Goal: Transaction & Acquisition: Obtain resource

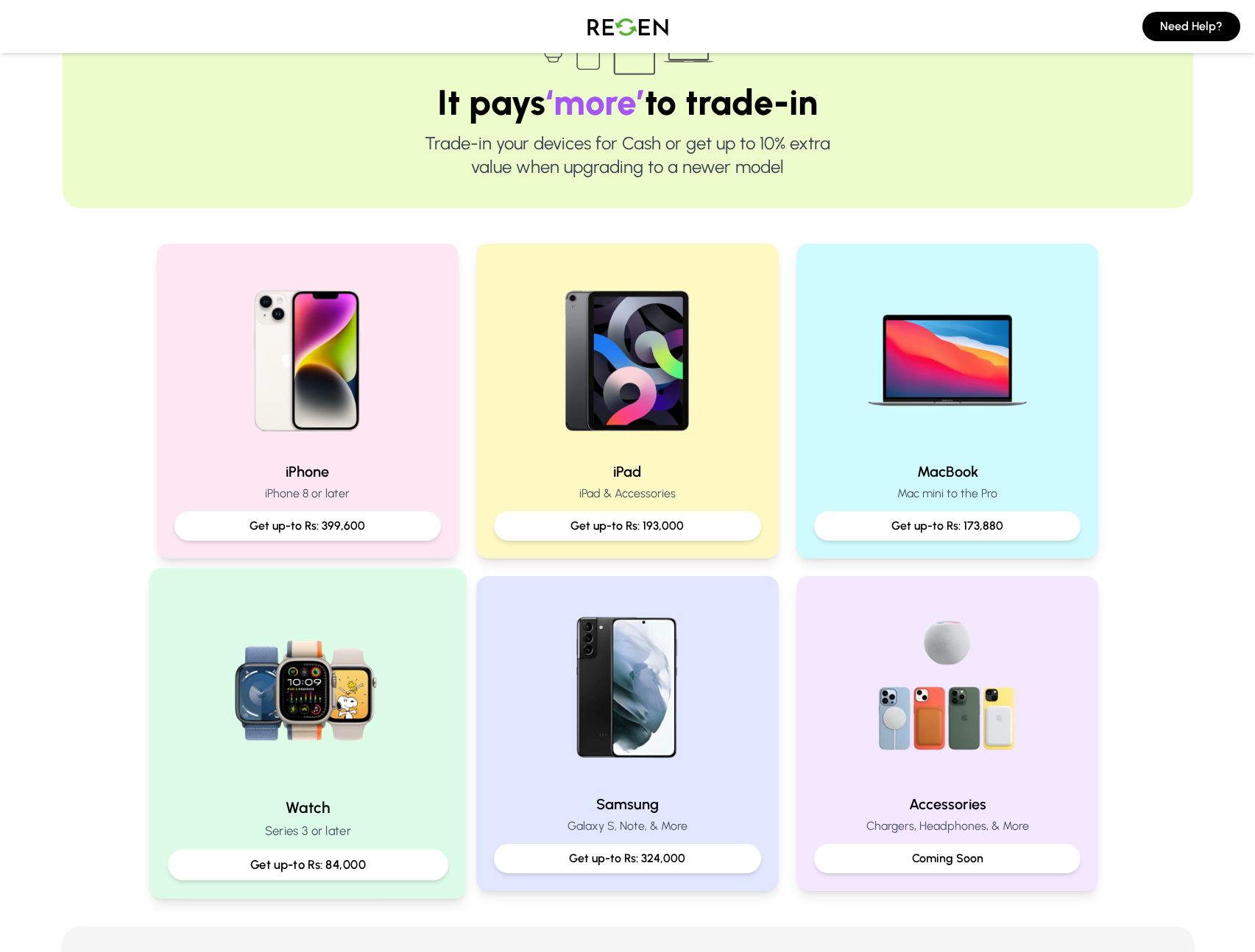
scroll to position [127, 0]
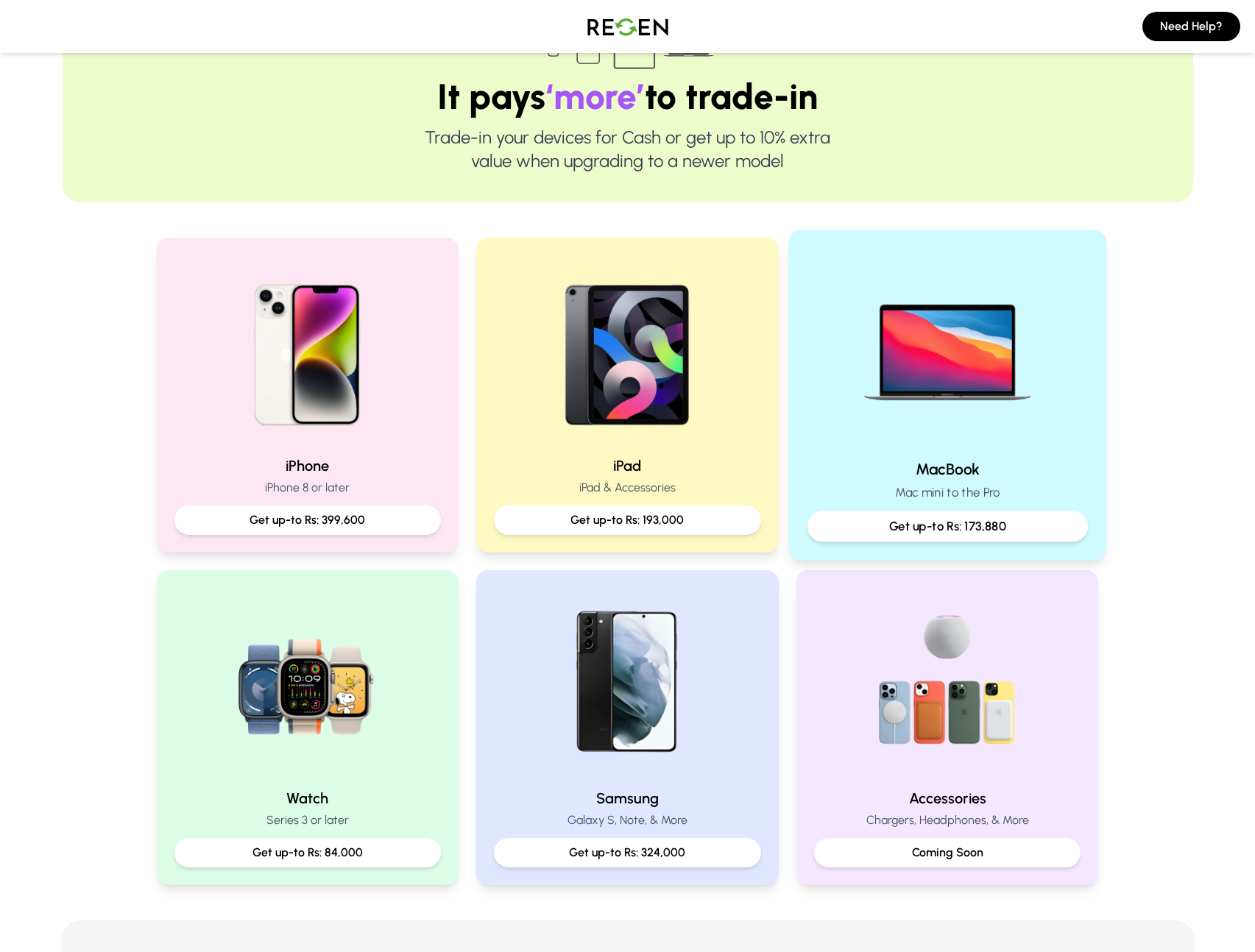
click at [981, 525] on p "Get up-to Rs: 173,880" at bounding box center [948, 526] width 256 height 18
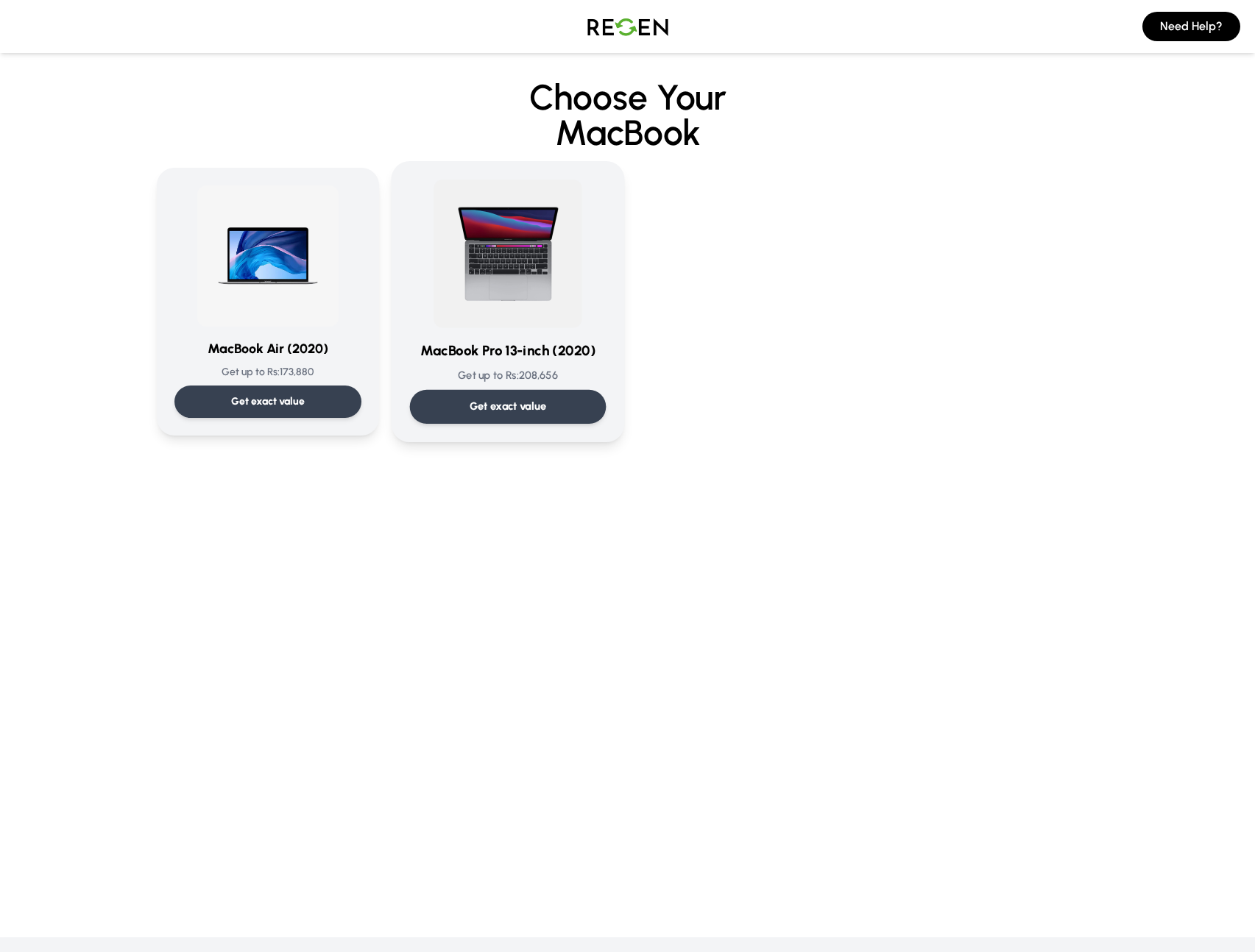
click at [523, 412] on p "Get exact value" at bounding box center [507, 406] width 77 height 15
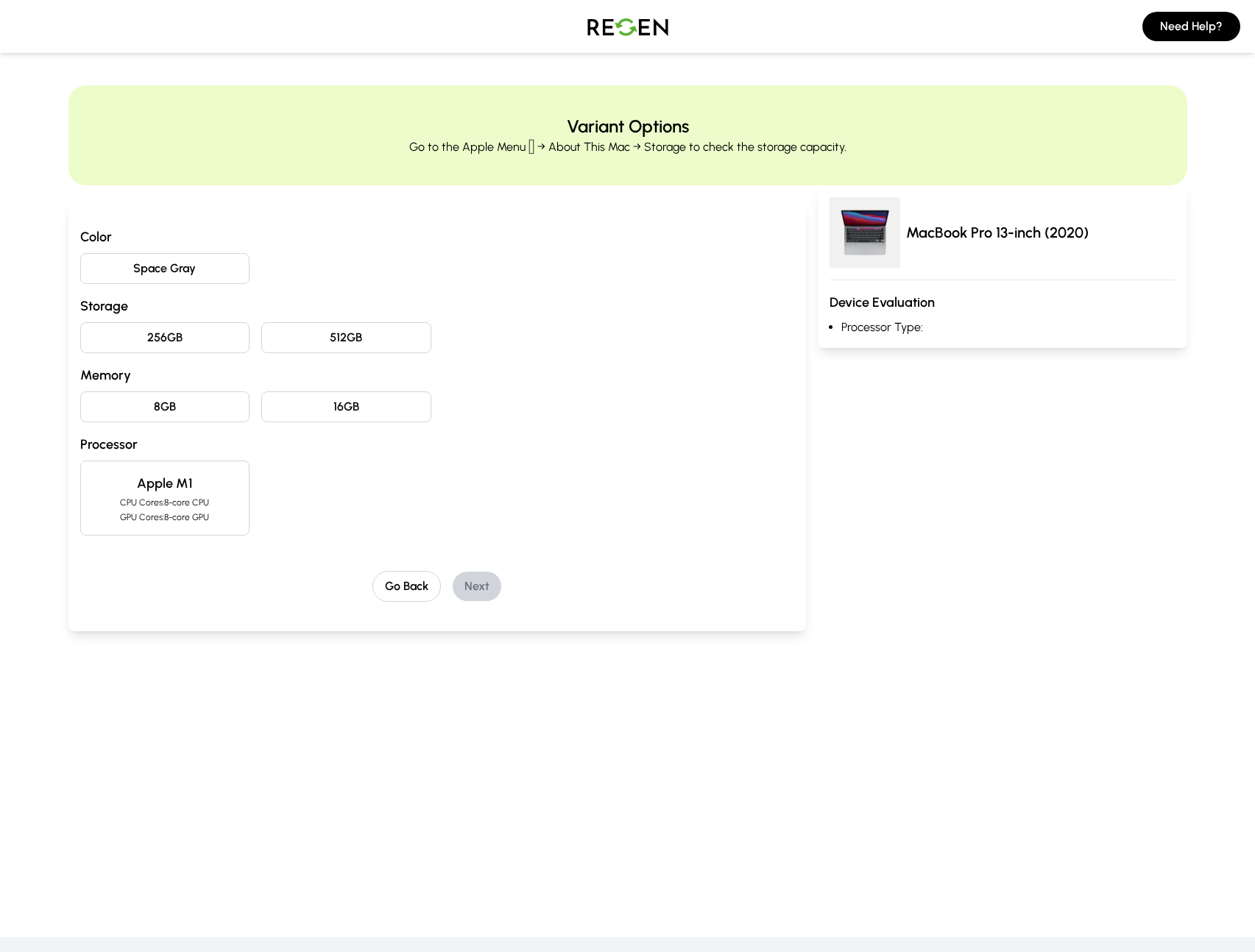
click at [185, 280] on button "Space Gray" at bounding box center [165, 269] width 170 height 31
click at [300, 292] on div "Color Space Gray Storage 256GB 512GB Memory 8GB 16GB Processor Apple M1 CPU Cor…" at bounding box center [437, 381] width 715 height 309
click at [190, 333] on button "256GB" at bounding box center [165, 338] width 170 height 31
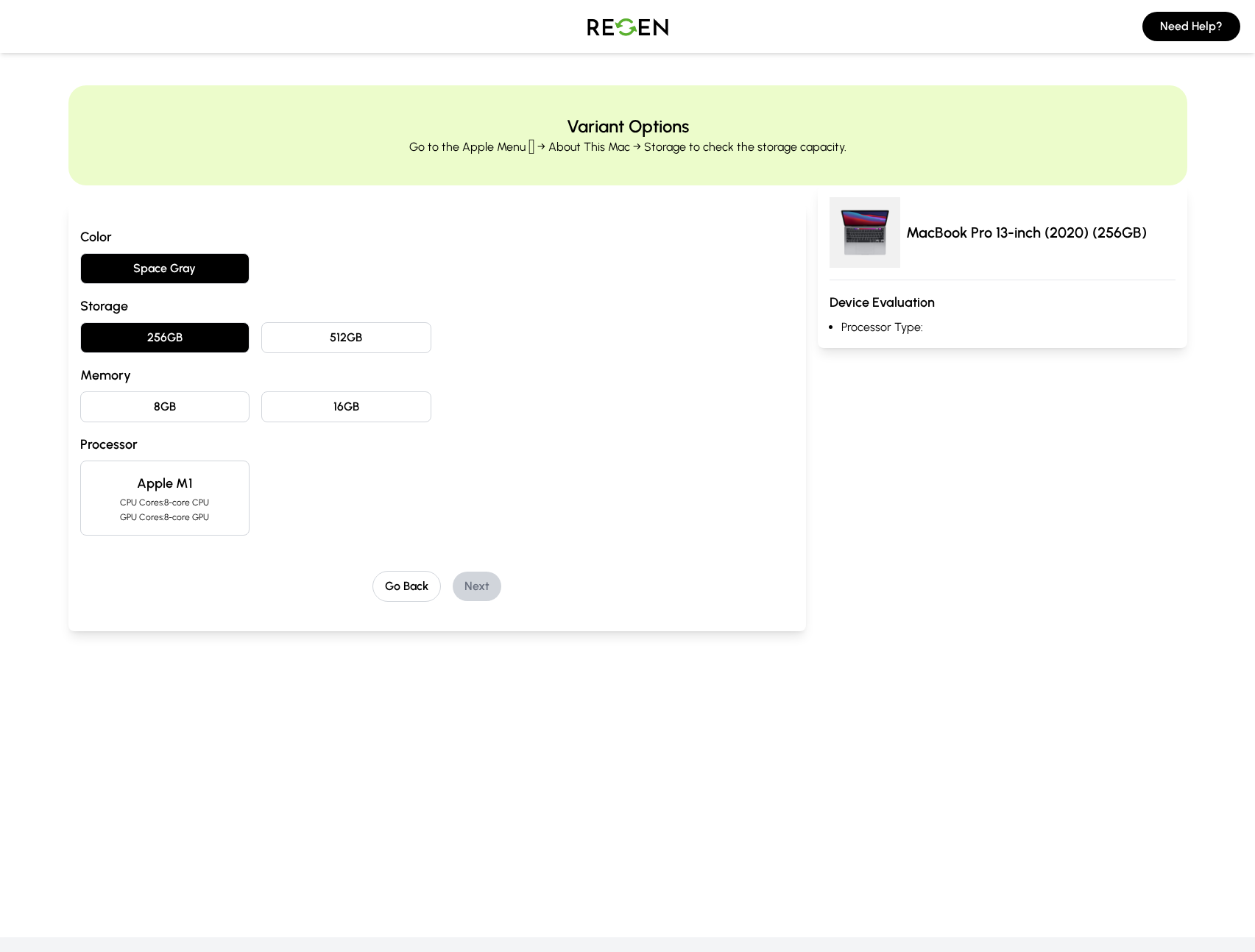
click at [210, 414] on button "8GB" at bounding box center [165, 407] width 170 height 31
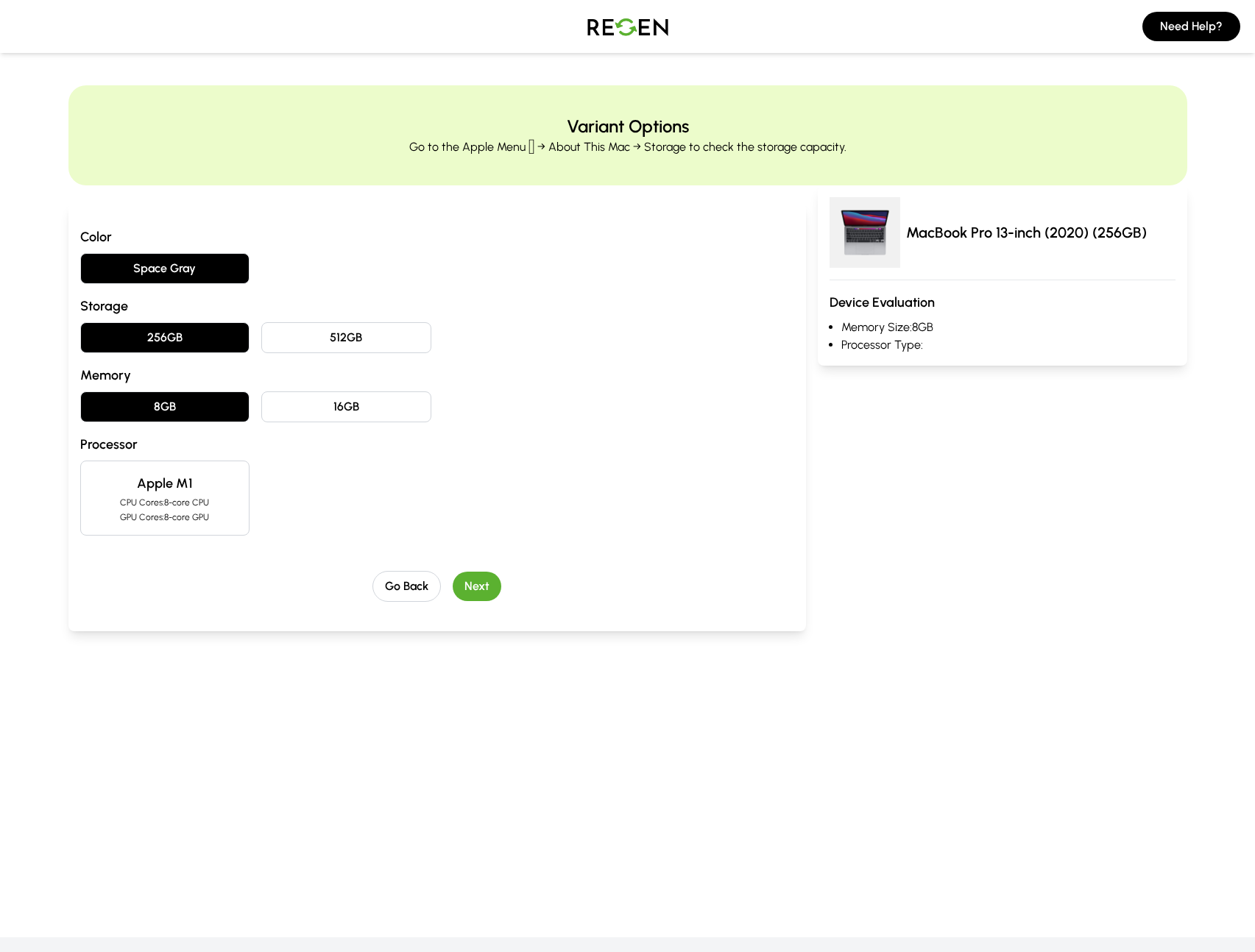
click at [176, 496] on p "CPU Cores: 8-core CPU" at bounding box center [165, 502] width 145 height 12
click at [505, 586] on div "Go Back Next" at bounding box center [437, 586] width 715 height 31
click at [496, 586] on button "Next" at bounding box center [477, 586] width 49 height 29
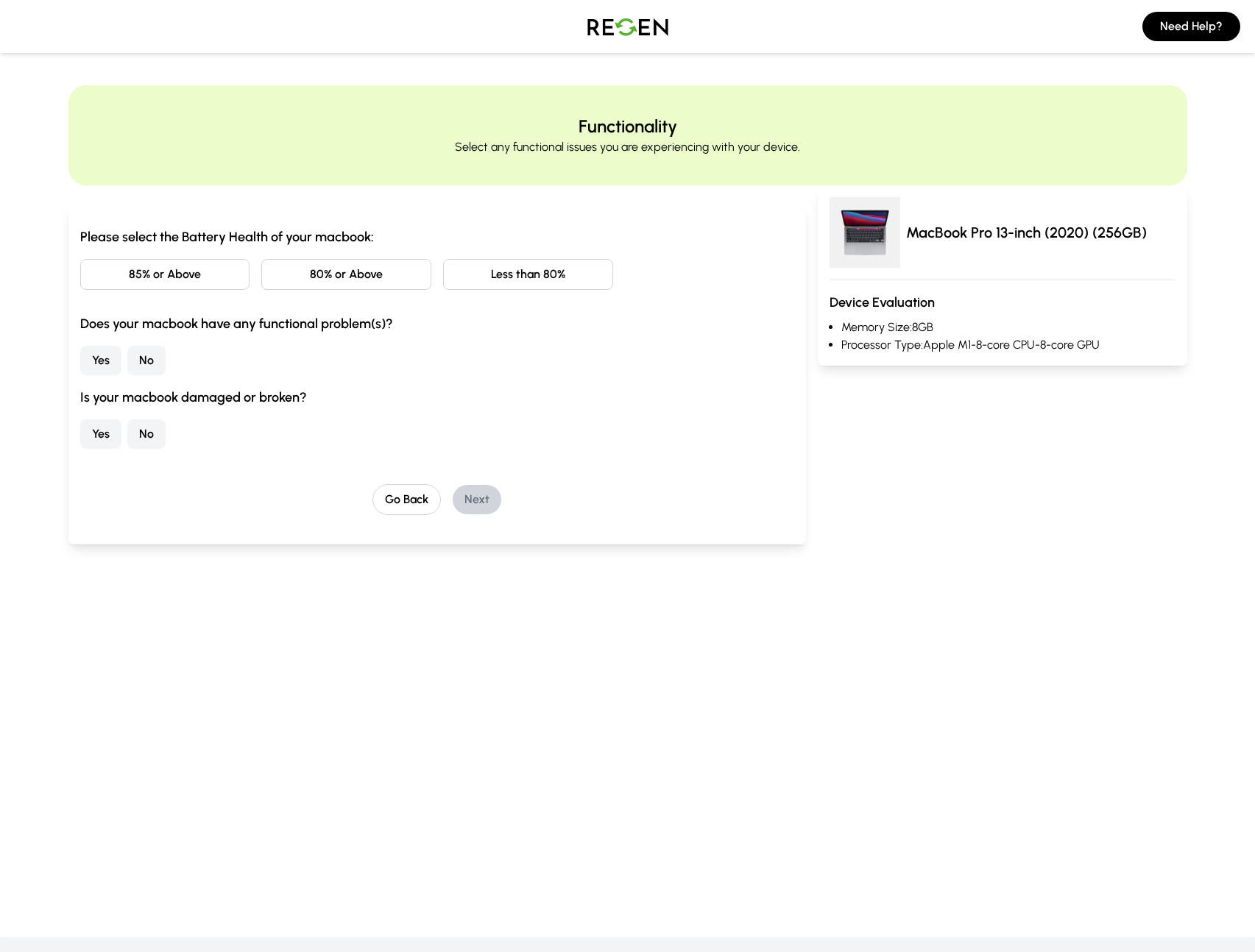
click at [176, 282] on button "85% or Above" at bounding box center [165, 275] width 170 height 31
click at [150, 372] on button "No" at bounding box center [146, 360] width 38 height 29
click at [143, 436] on button "No" at bounding box center [146, 434] width 38 height 29
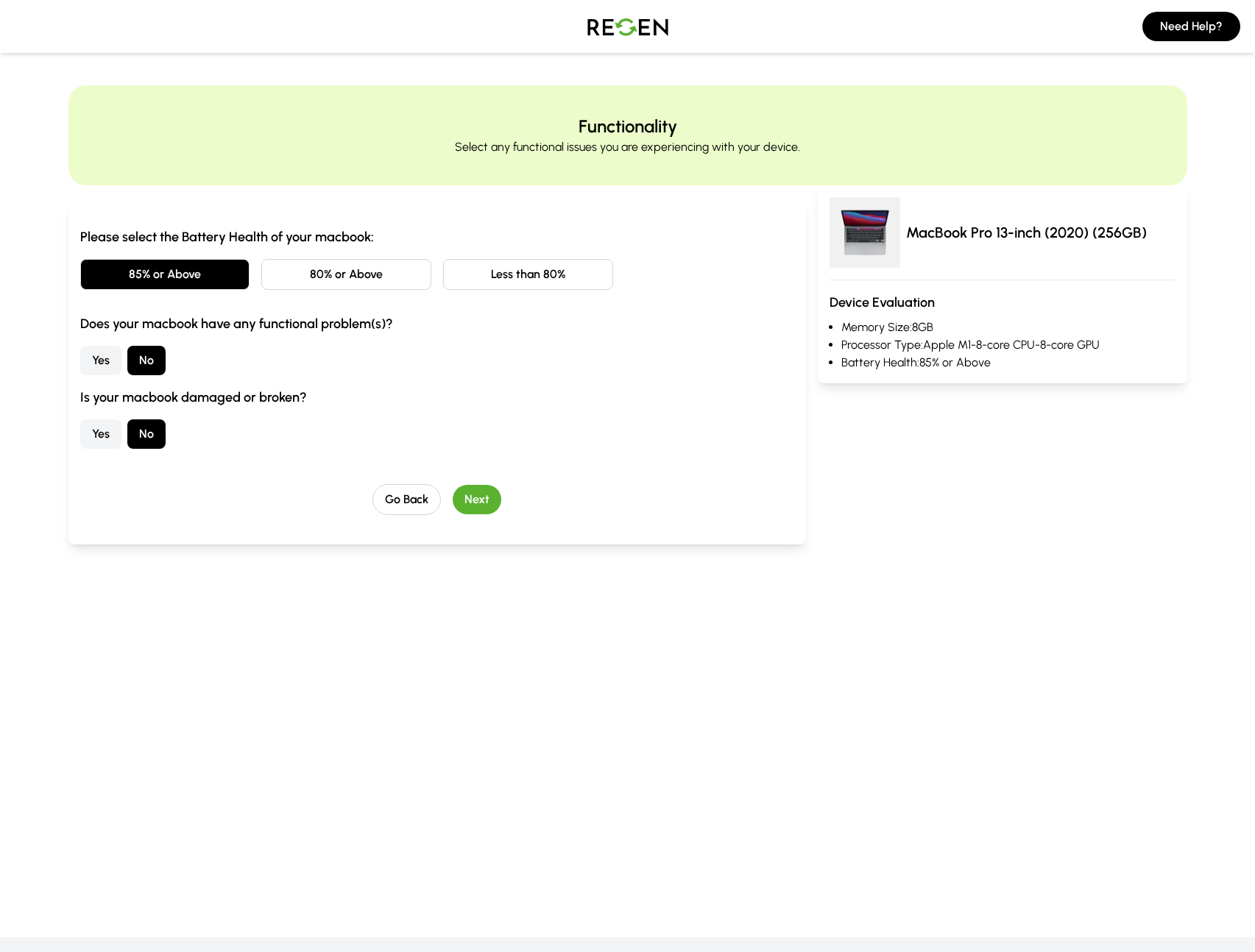
click at [485, 505] on button "Next" at bounding box center [477, 499] width 49 height 29
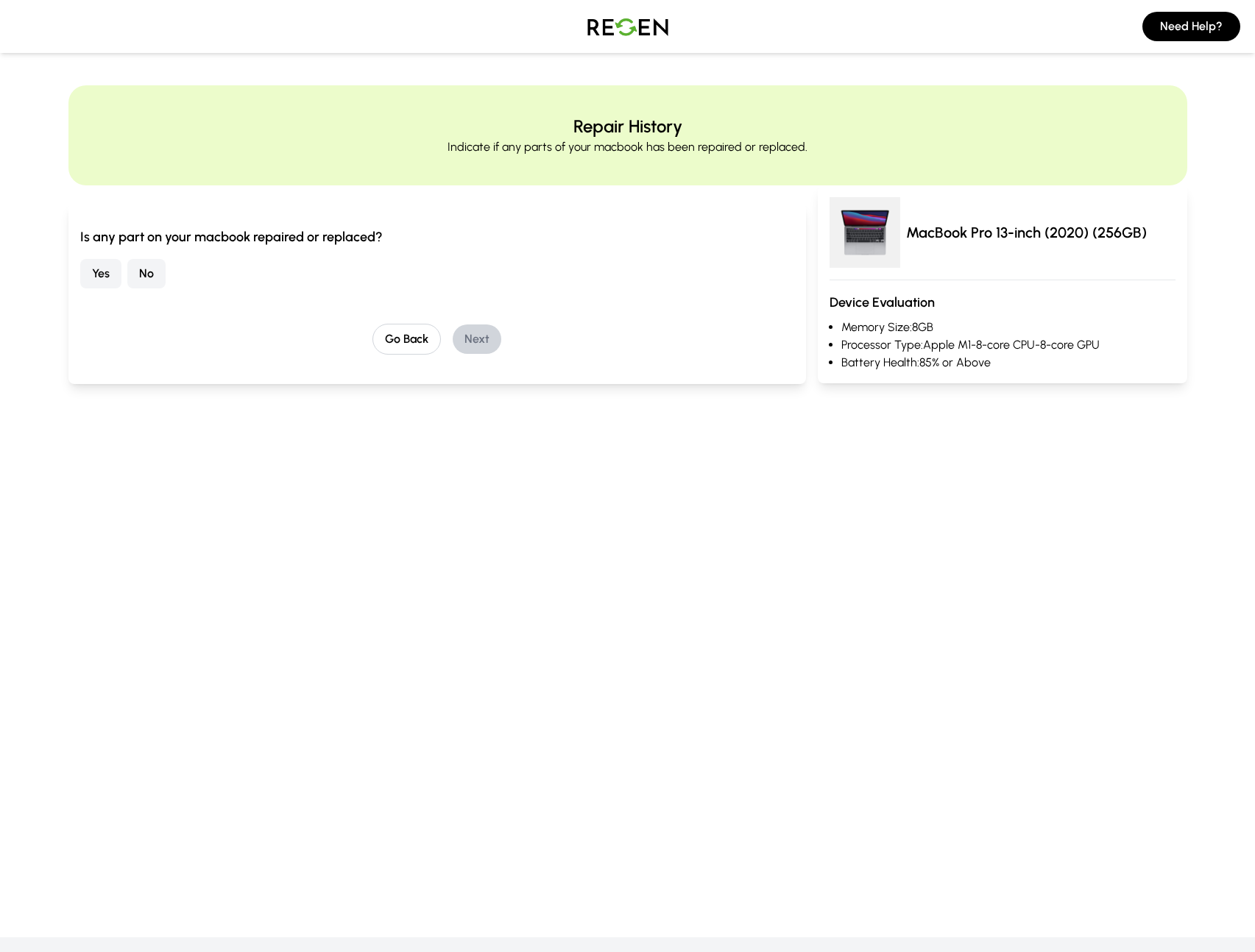
click at [142, 282] on button "No" at bounding box center [146, 274] width 38 height 29
click at [485, 342] on button "Next" at bounding box center [477, 339] width 49 height 29
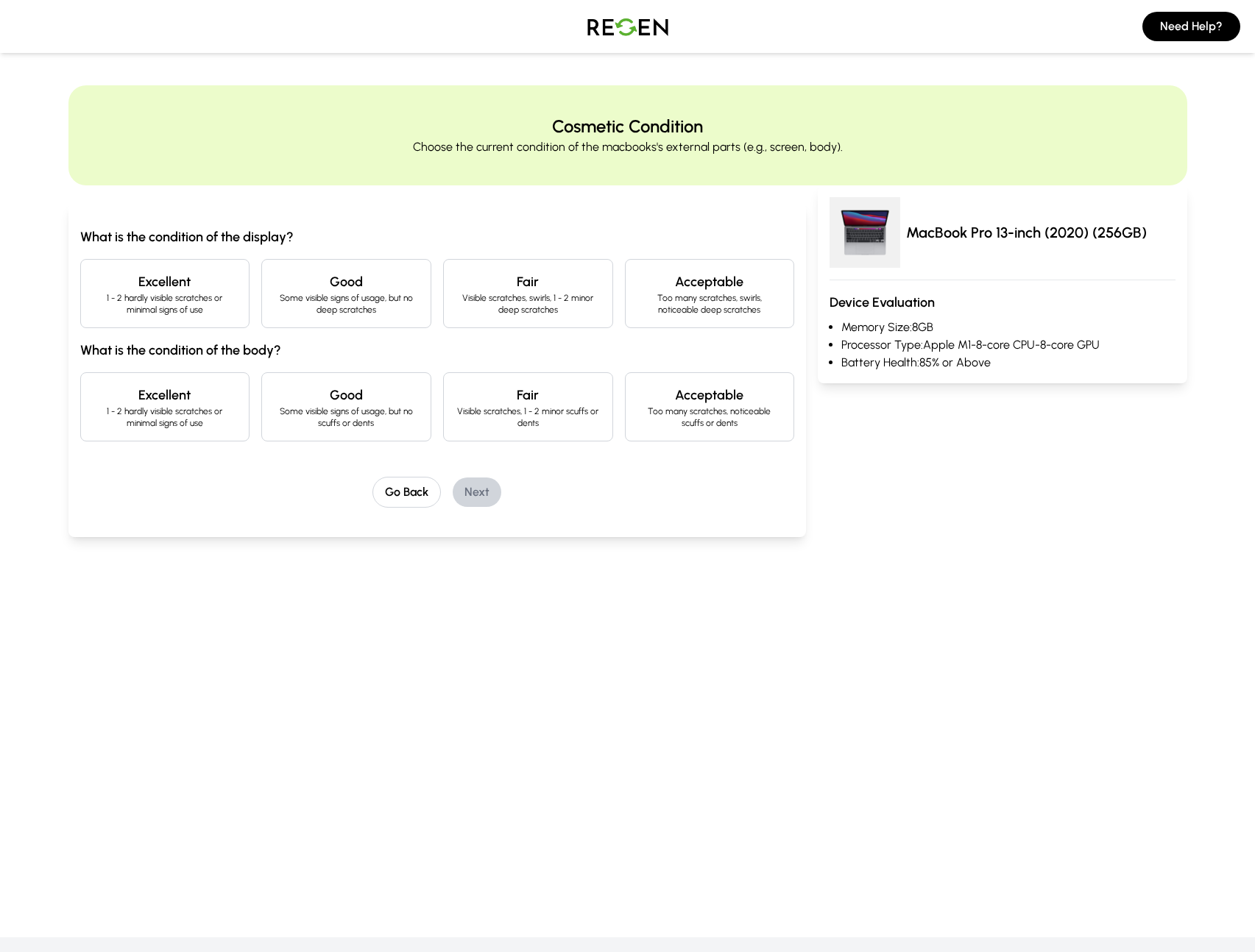
click at [182, 281] on h4 "Excellent" at bounding box center [165, 282] width 145 height 21
click at [165, 396] on h4 "Excellent" at bounding box center [165, 395] width 145 height 21
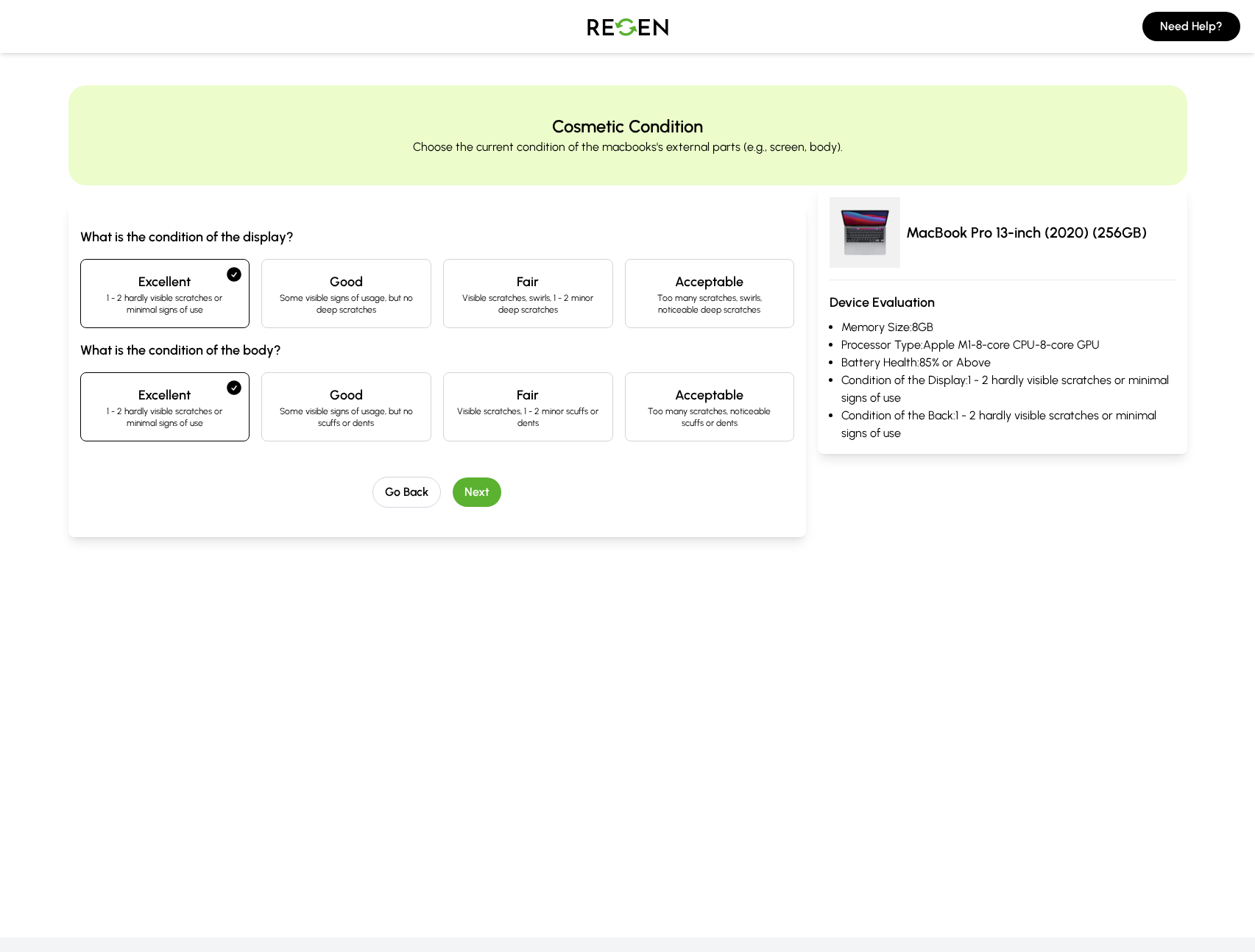
click at [500, 501] on div "Go Back Next" at bounding box center [437, 493] width 715 height 31
click at [494, 489] on button "Next" at bounding box center [477, 493] width 49 height 29
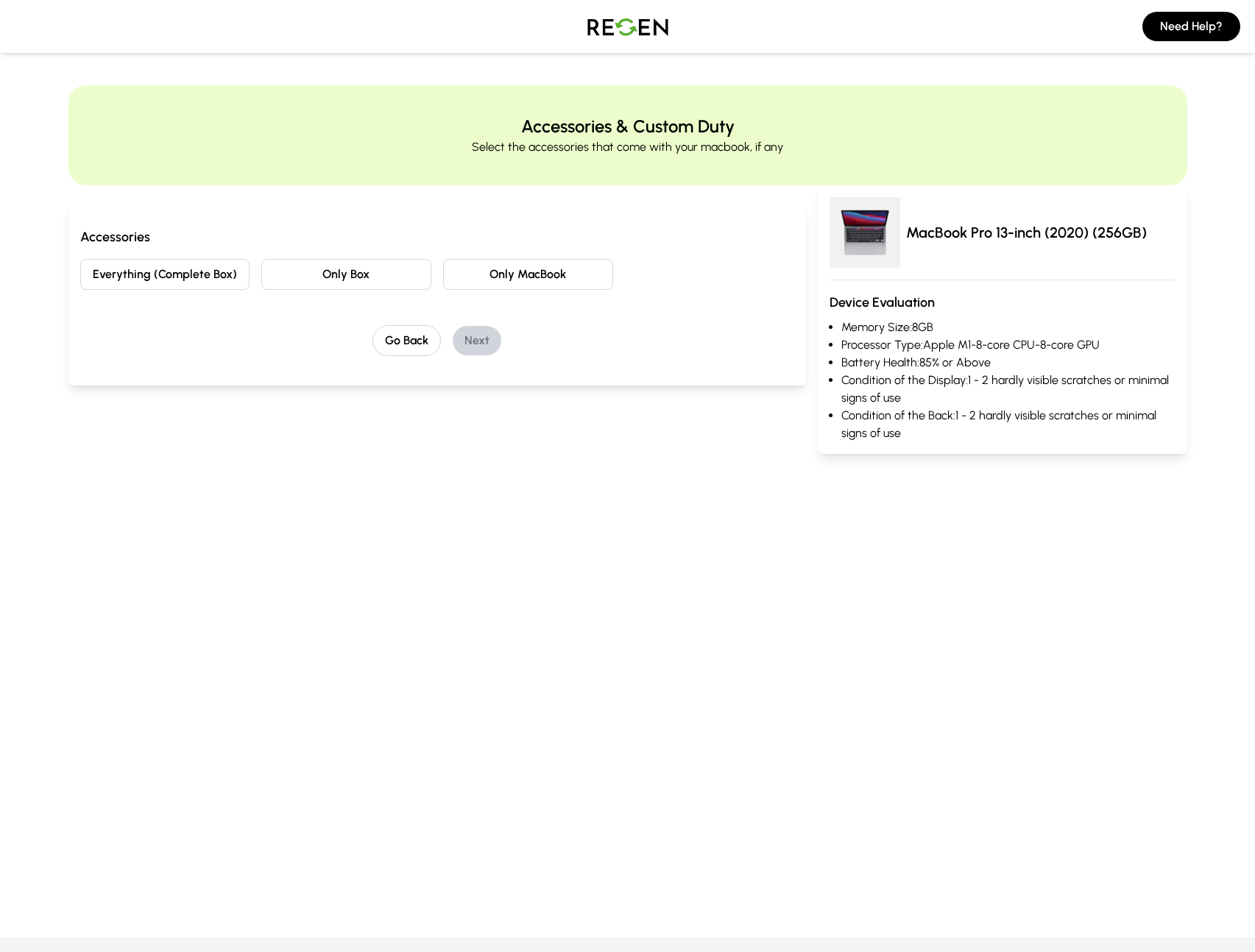
click at [232, 286] on button "Everything (Complete Box)" at bounding box center [165, 275] width 170 height 31
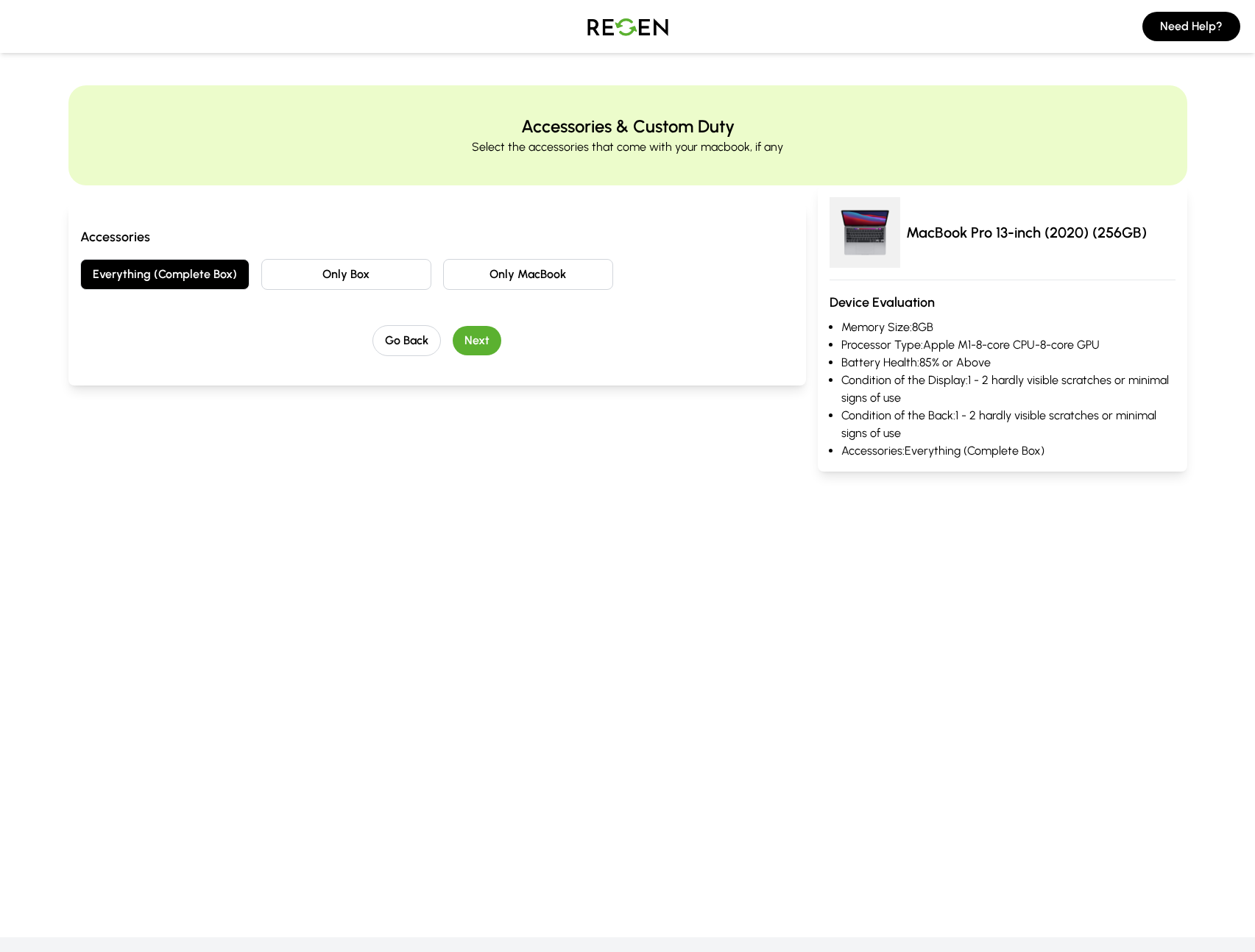
click at [496, 338] on button "Next" at bounding box center [477, 341] width 49 height 29
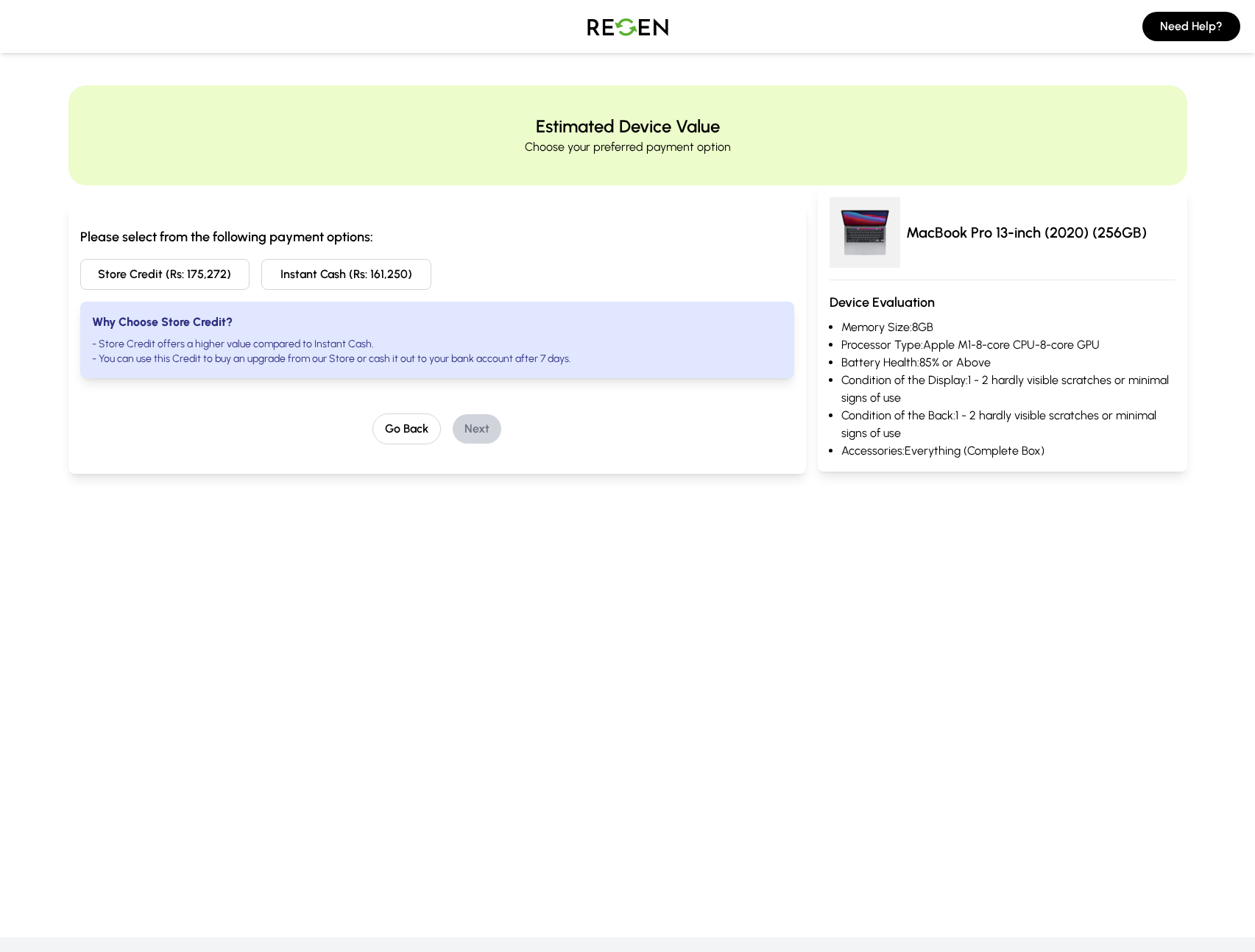
click at [294, 276] on button "Instant Cash (Rs: 161,250)" at bounding box center [346, 275] width 170 height 31
click at [478, 419] on button "Next" at bounding box center [477, 429] width 49 height 29
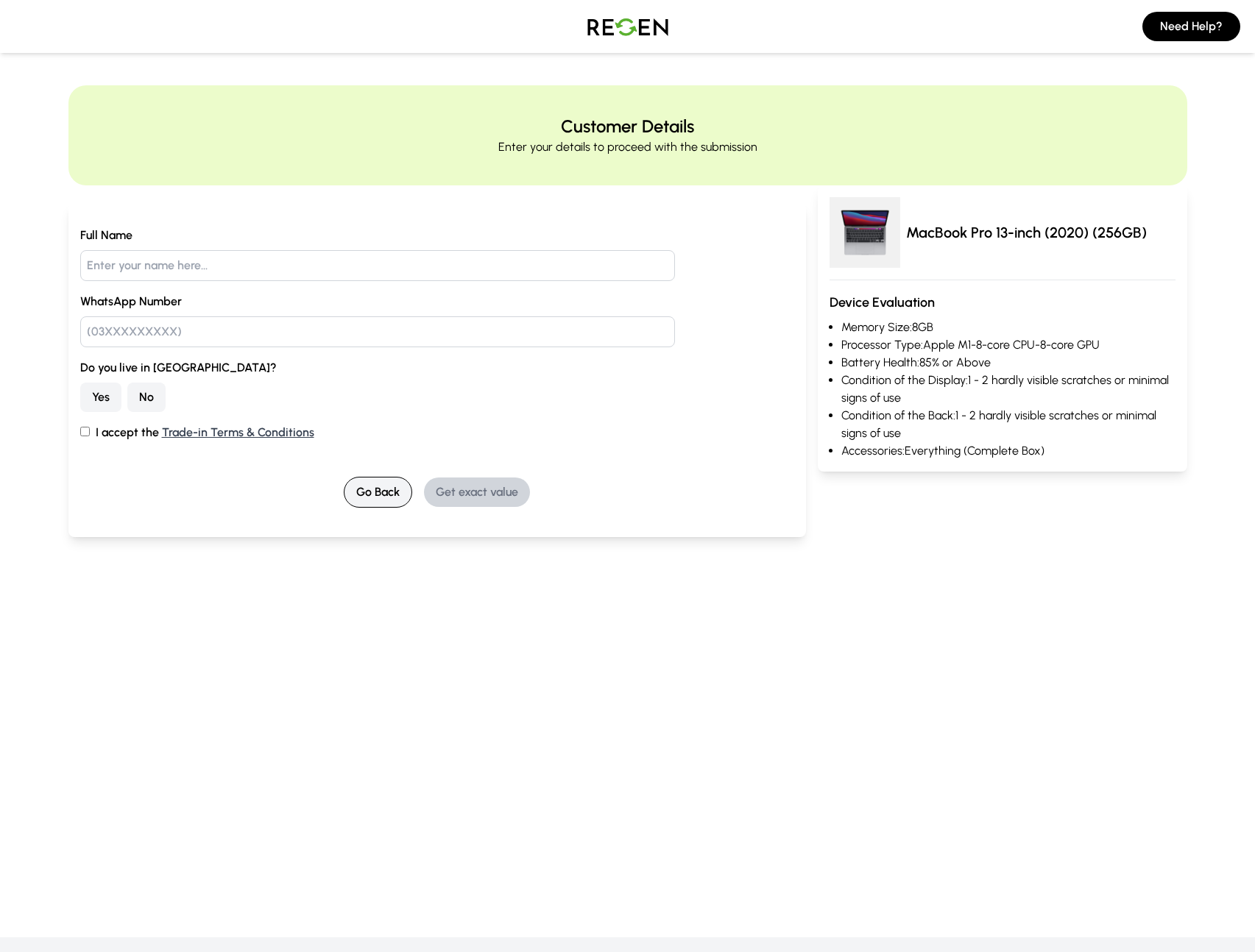
click at [390, 496] on button "Go Back" at bounding box center [378, 493] width 69 height 31
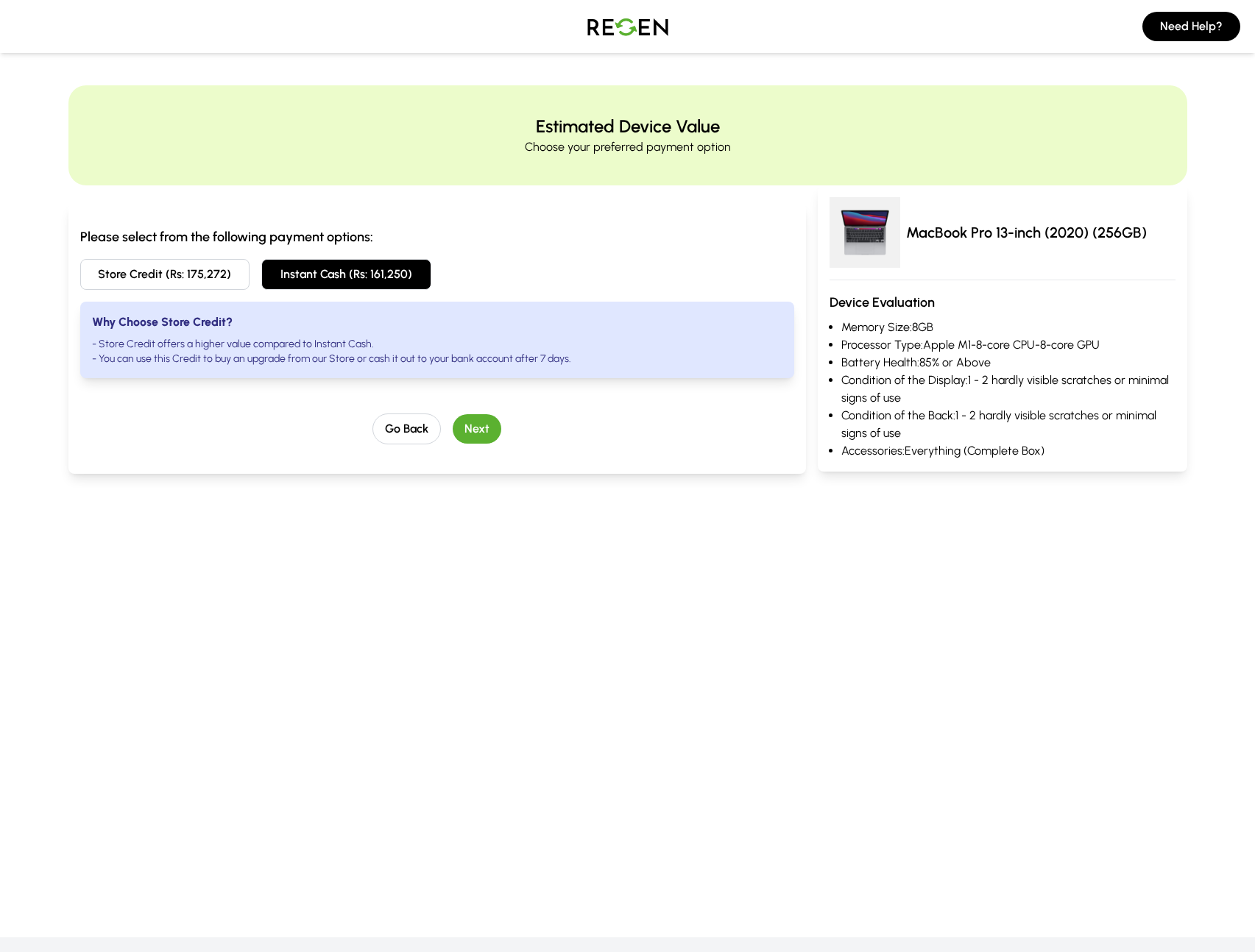
click at [200, 279] on button "Store Credit (Rs: 175,272)" at bounding box center [165, 275] width 170 height 31
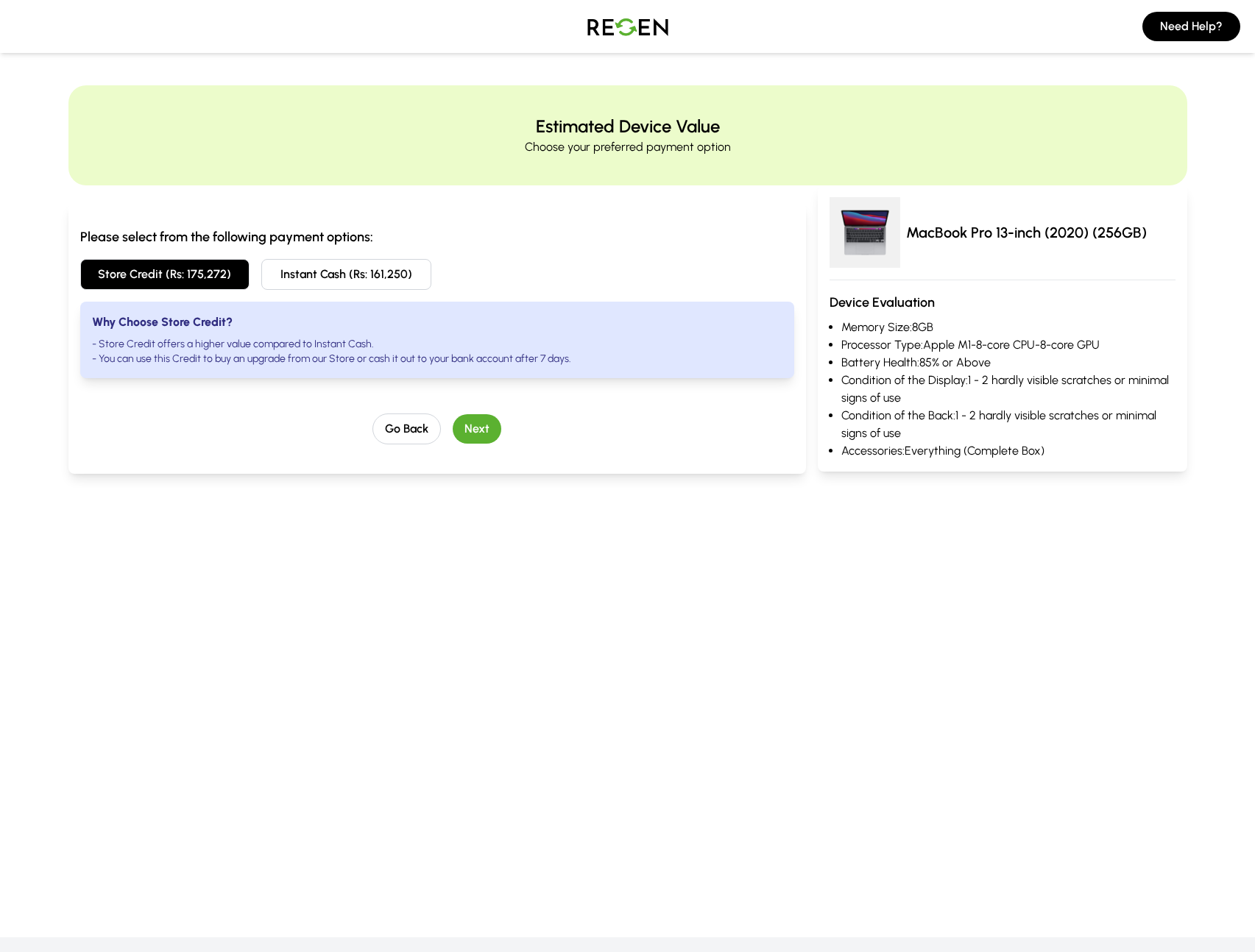
click at [460, 436] on button "Next" at bounding box center [477, 429] width 49 height 29
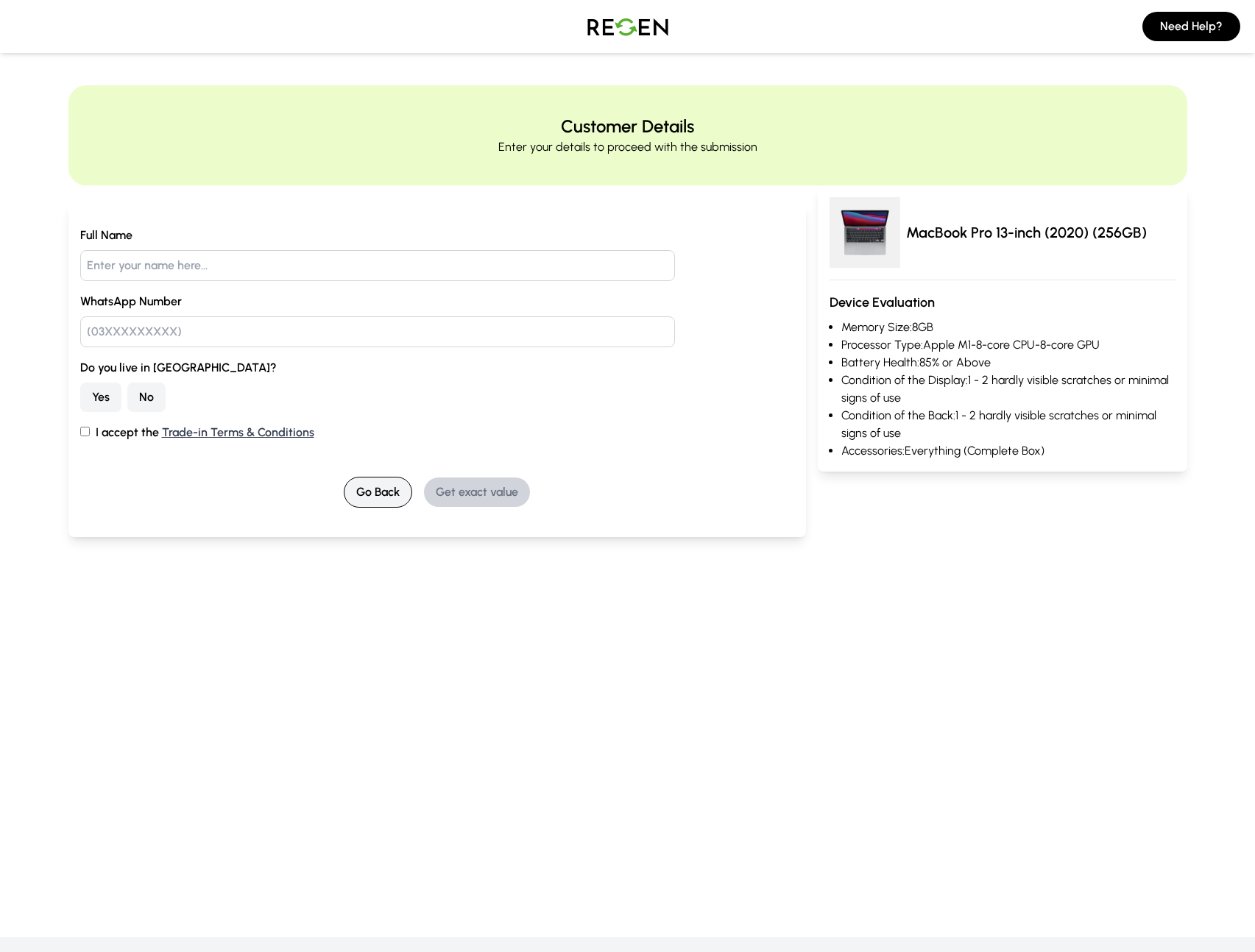
click at [369, 481] on button "Go Back" at bounding box center [378, 493] width 69 height 31
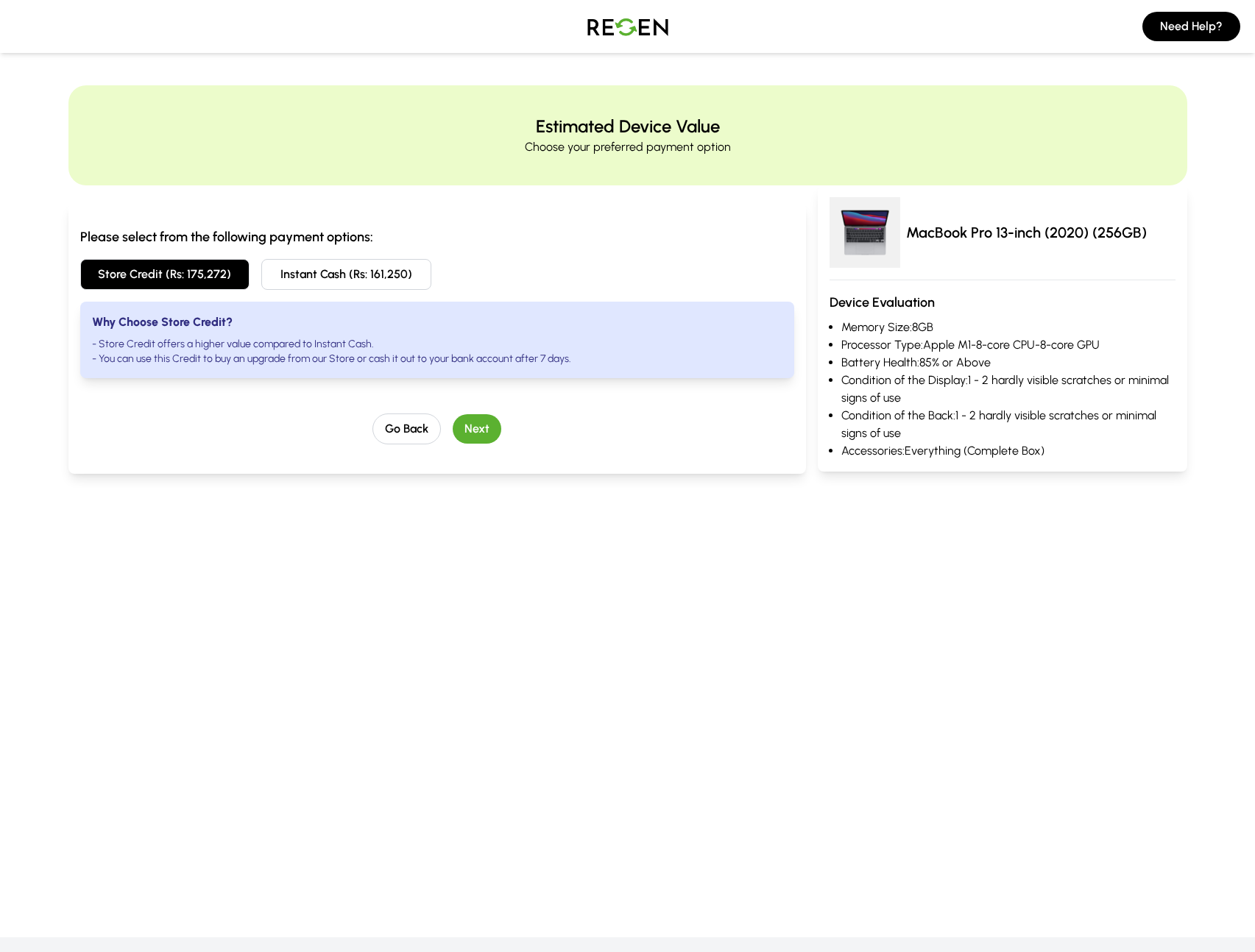
click at [621, 57] on main "Estimated Device Value Choose your preferred payment option Please select from …" at bounding box center [628, 417] width 1255 height 805
click at [629, 30] on img at bounding box center [628, 27] width 103 height 42
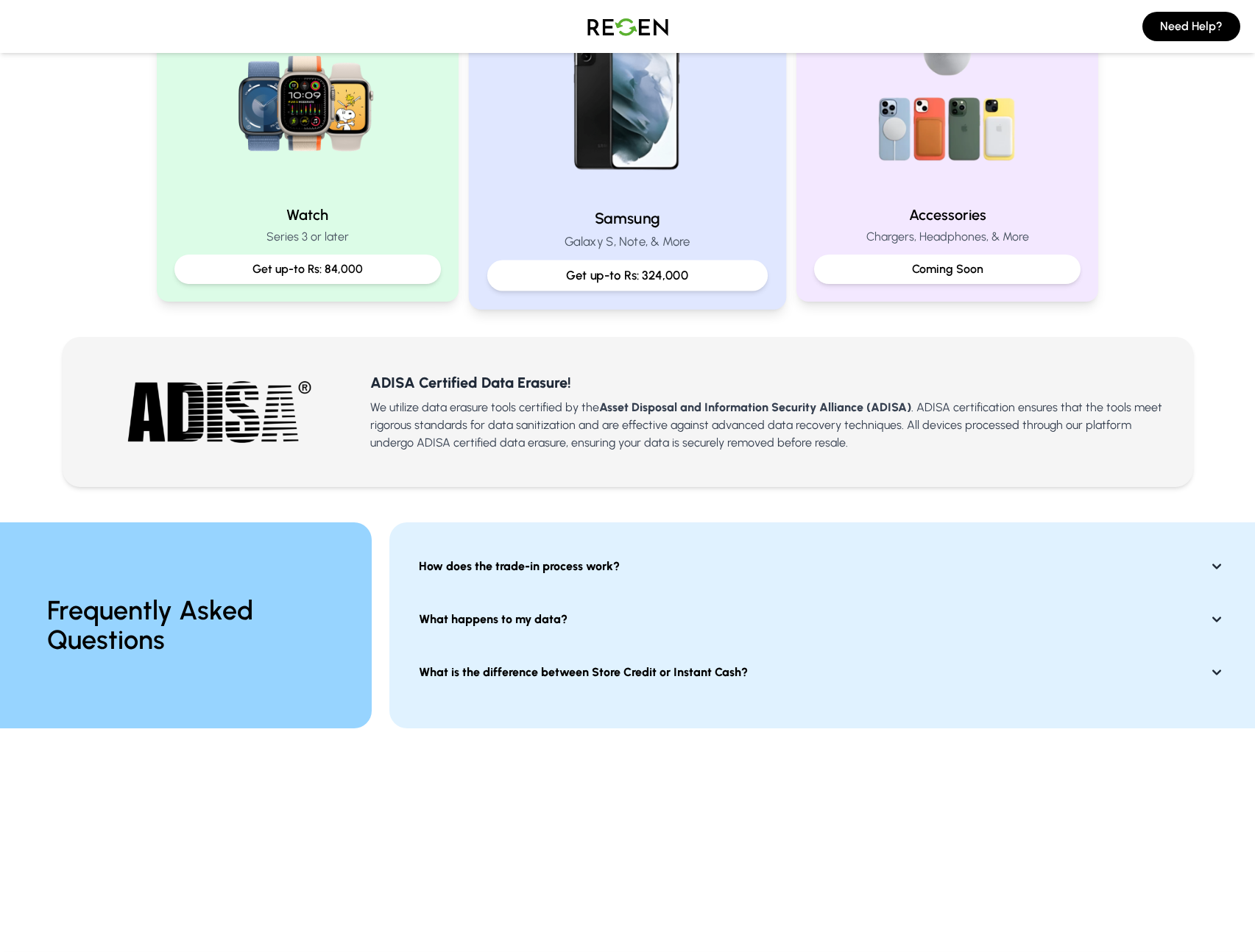
scroll to position [815, 0]
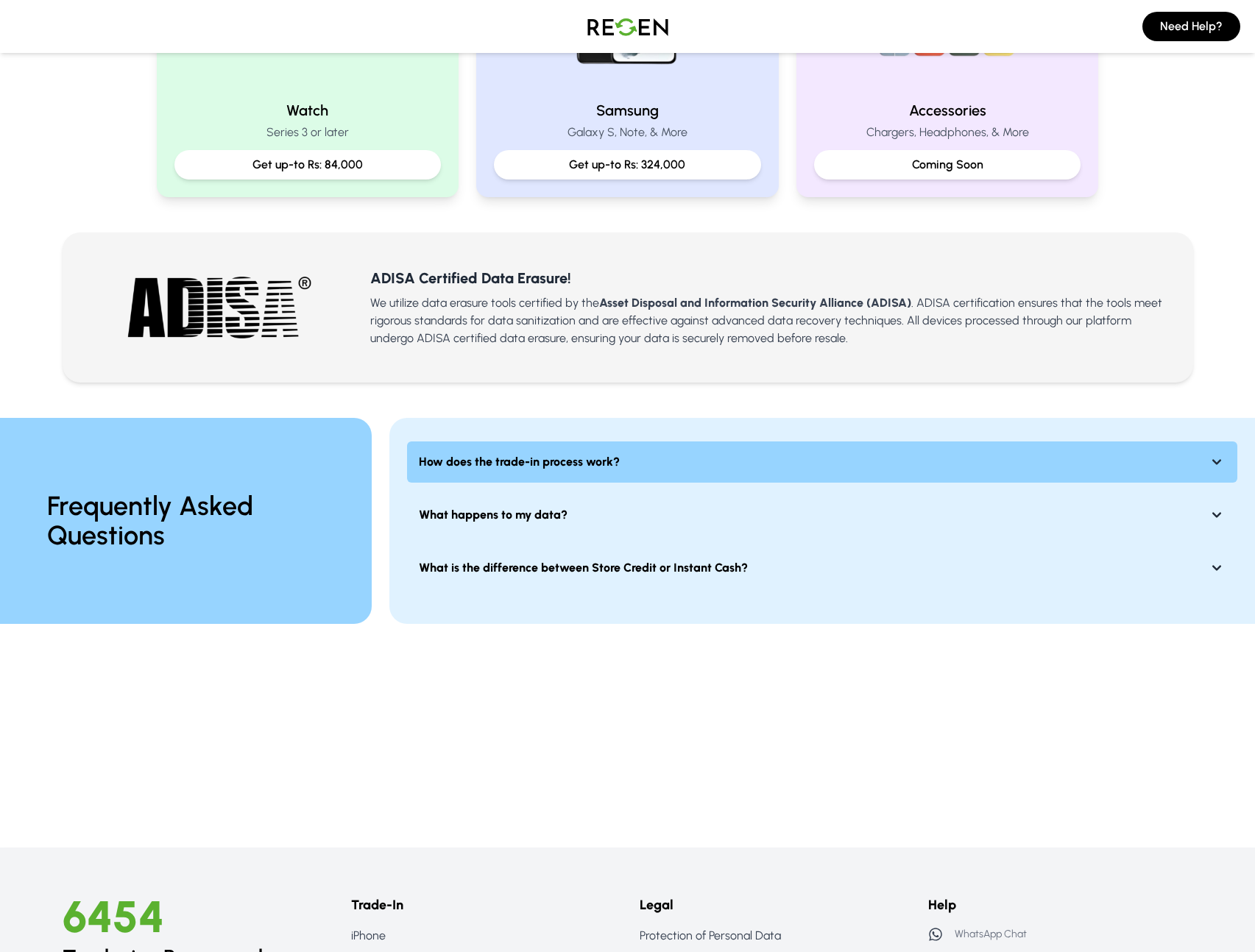
click at [540, 473] on button "How does the trade-in process work?" at bounding box center [822, 463] width 831 height 42
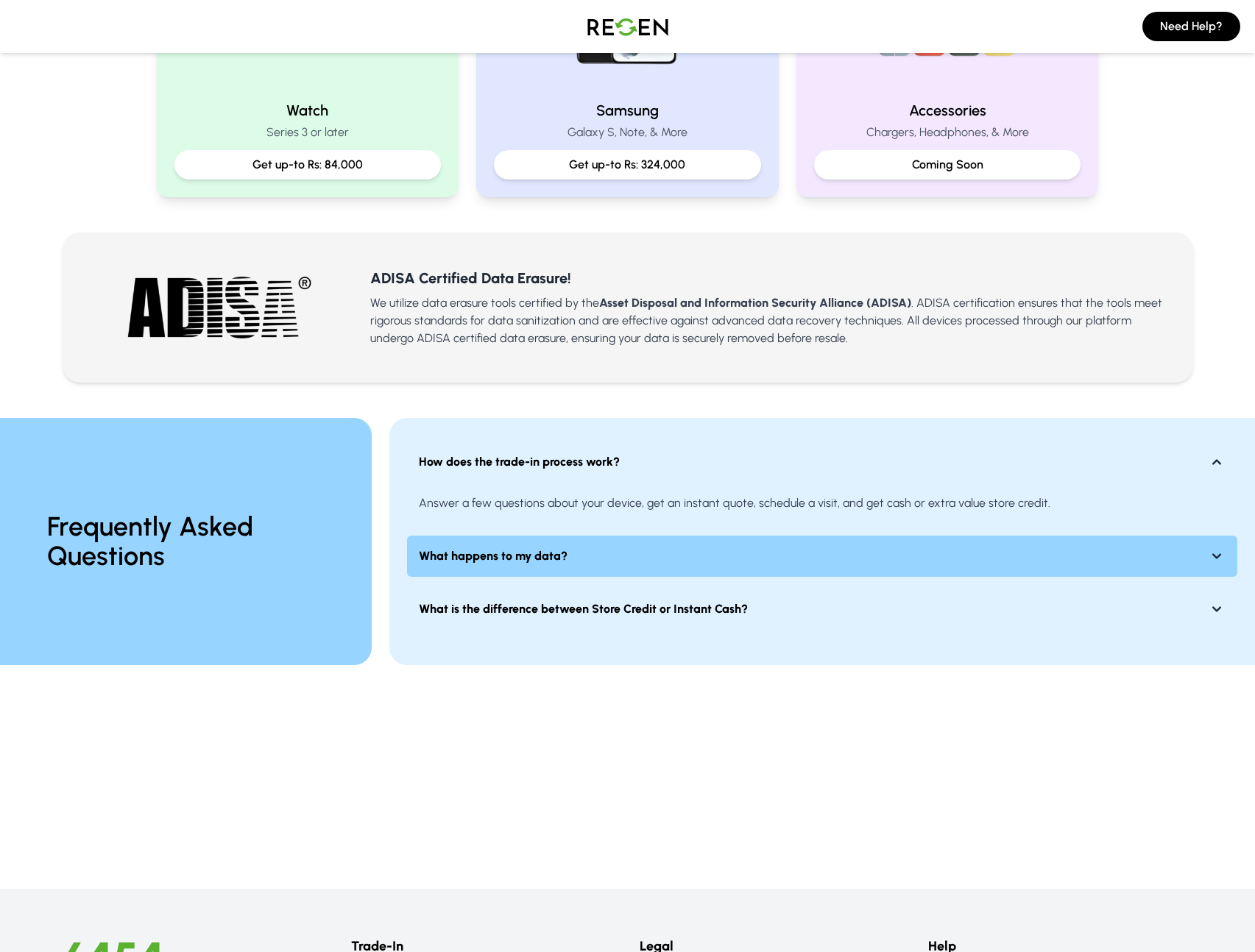
click at [548, 546] on button "What happens to my data?" at bounding box center [822, 556] width 831 height 42
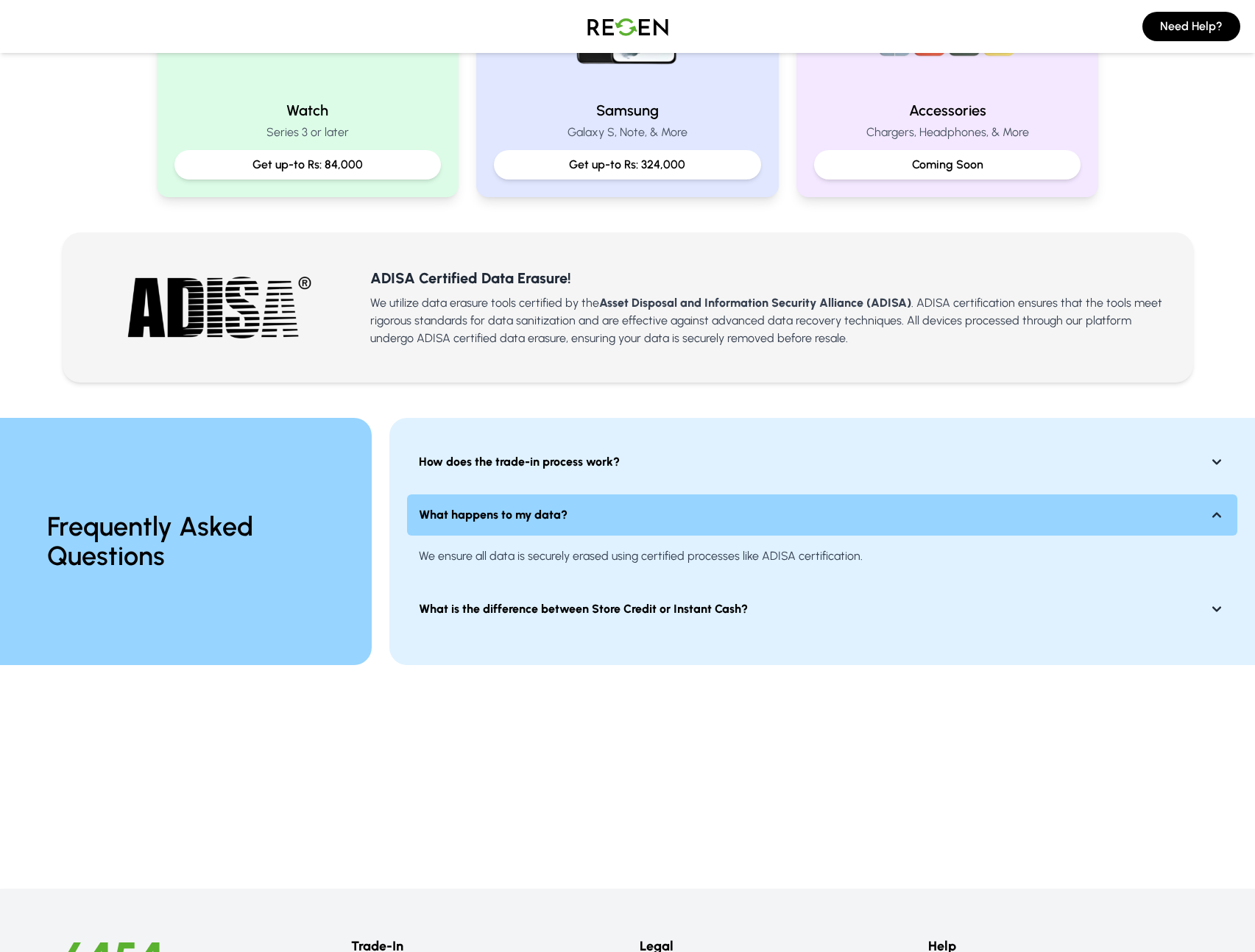
click at [549, 527] on button "What happens to my data?" at bounding box center [822, 516] width 831 height 42
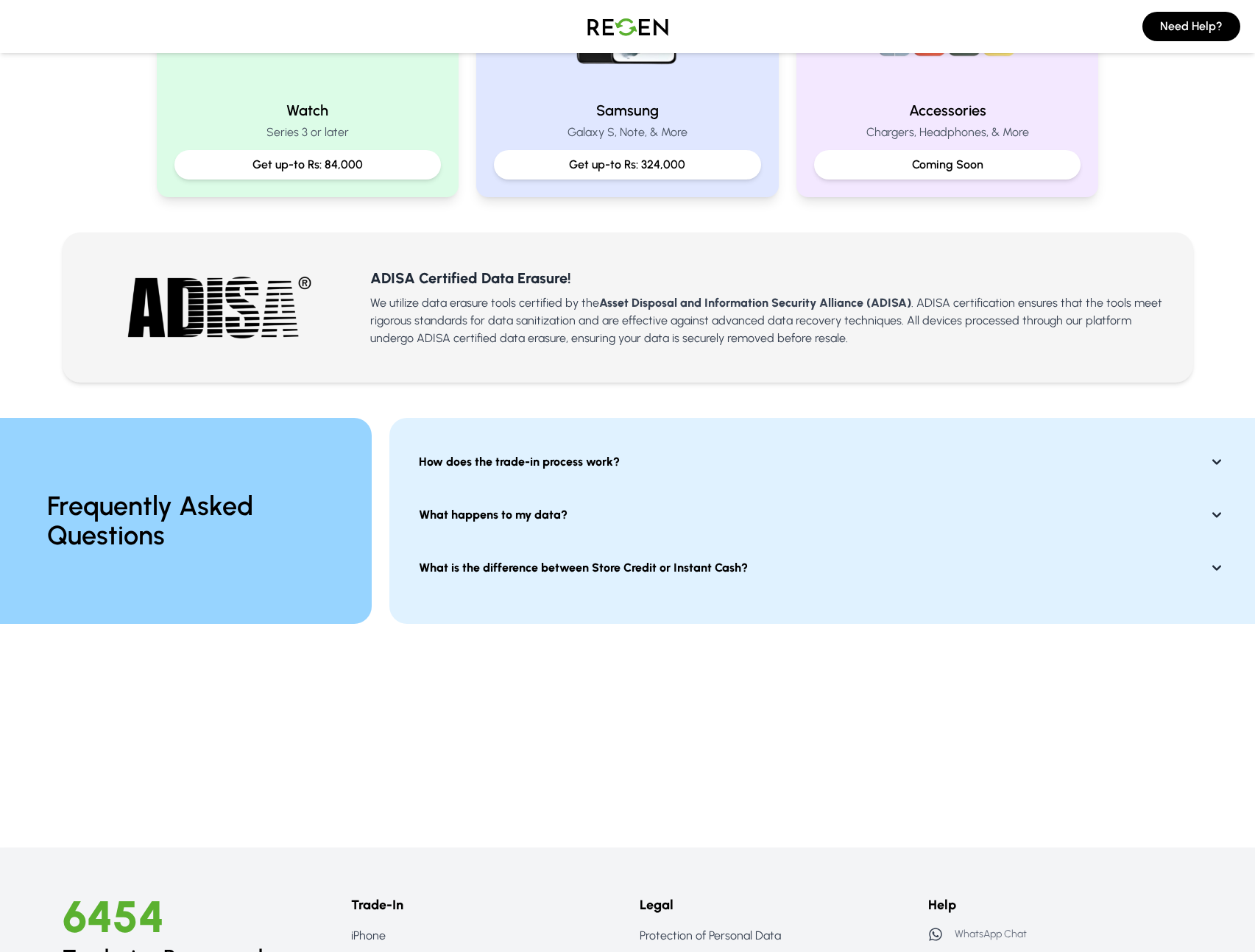
scroll to position [1304, 0]
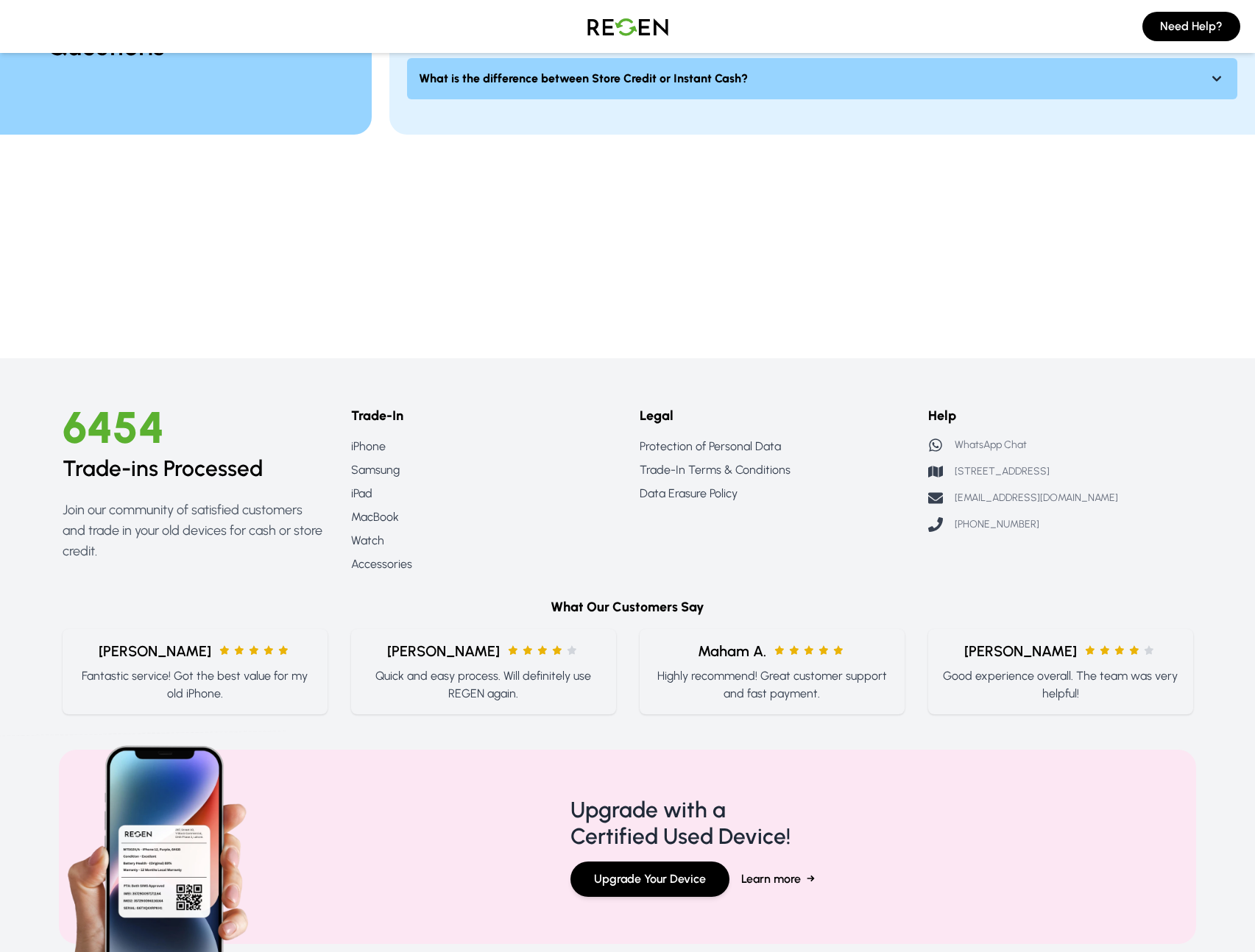
click at [654, 72] on strong "What is the difference between Store Credit or Instant Cash?" at bounding box center [583, 78] width 329 height 18
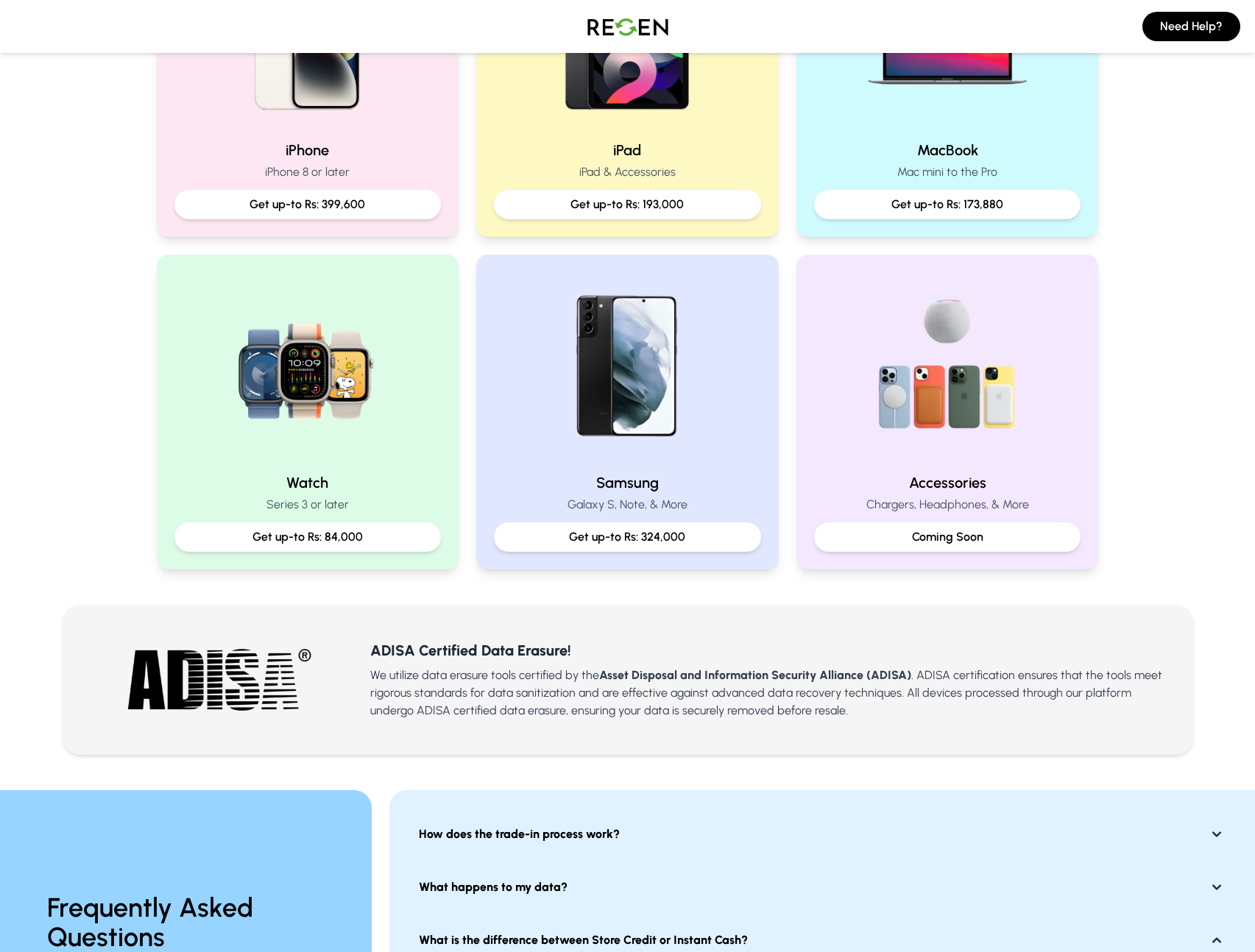
scroll to position [0, 0]
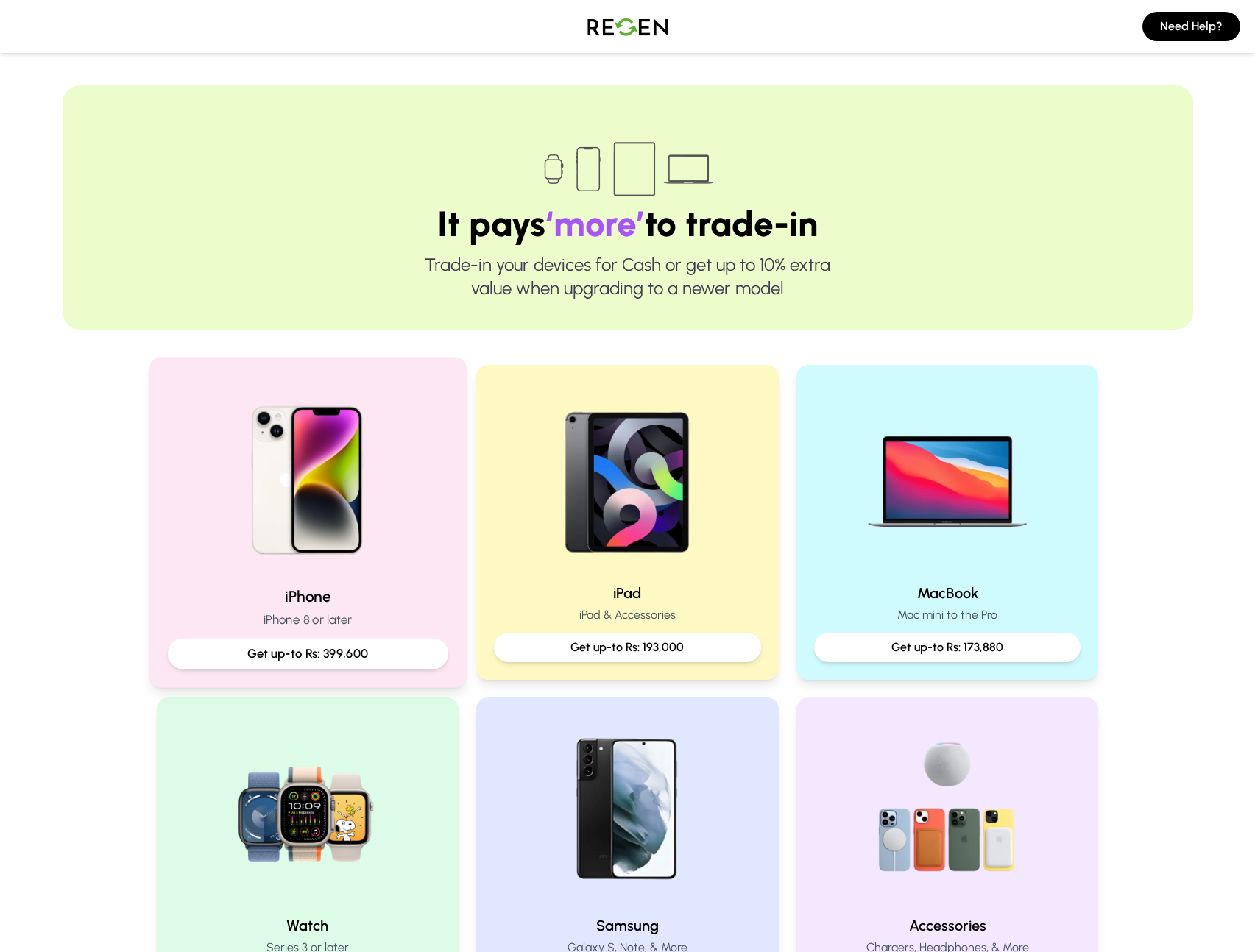
click at [320, 613] on p "iPhone 8 or later" at bounding box center [307, 620] width 280 height 18
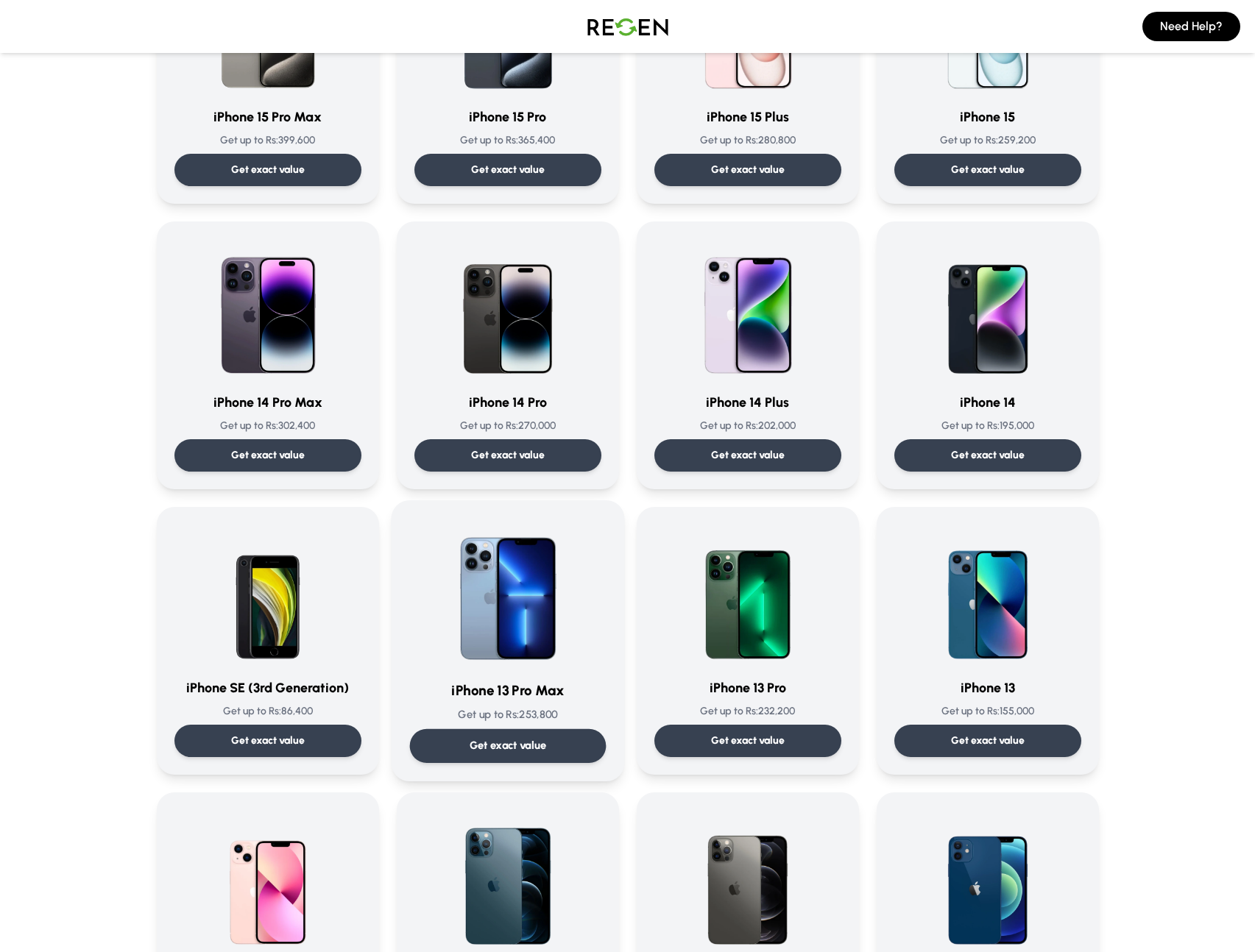
scroll to position [249, 0]
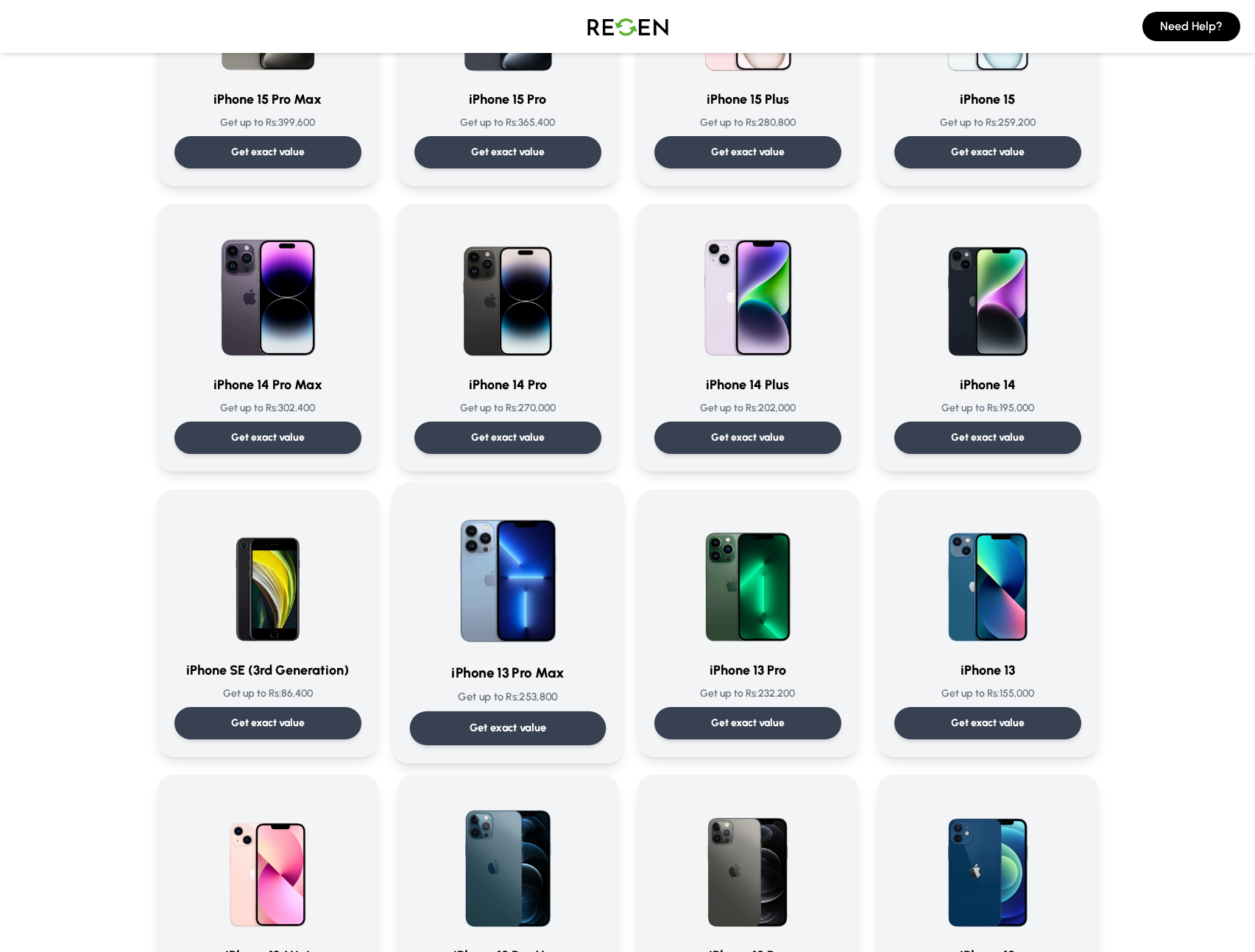
click at [520, 706] on div "iPhone 13 Pro Max Get up to Rs: 253,800 Get exact value" at bounding box center [507, 623] width 196 height 244
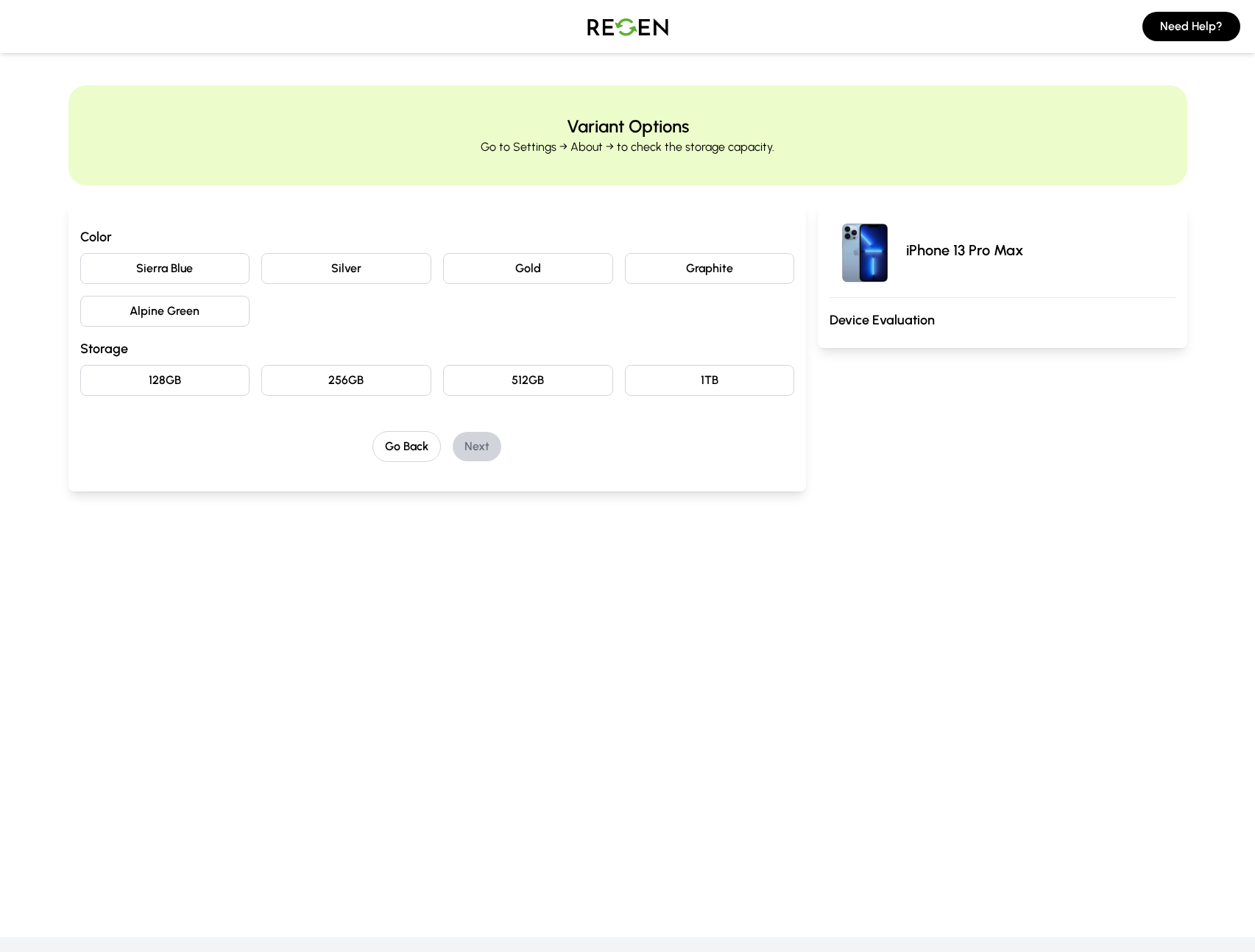
click at [163, 260] on button "Sierra Blue" at bounding box center [165, 269] width 170 height 31
click at [205, 376] on button "128GB" at bounding box center [165, 380] width 170 height 31
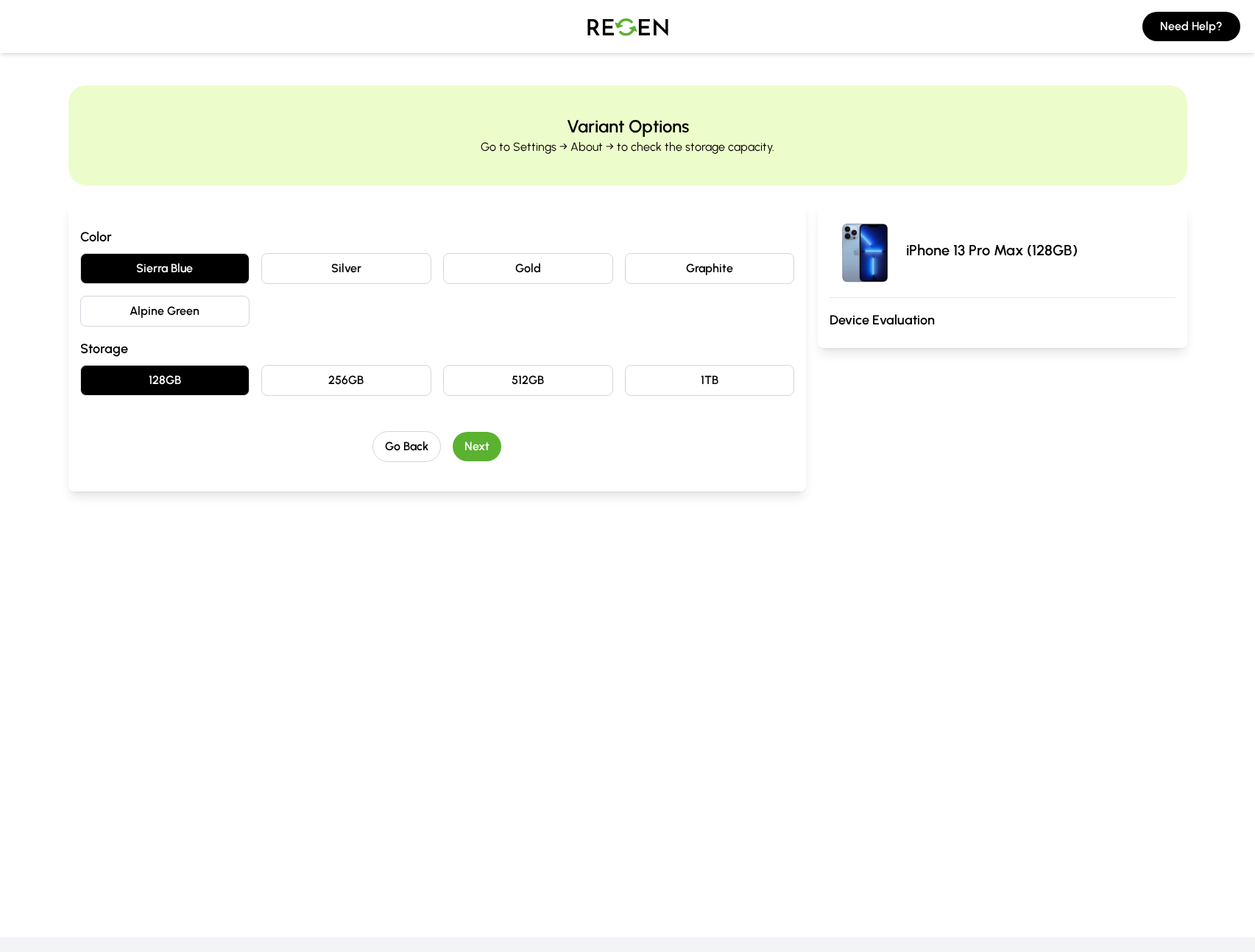
click at [492, 448] on button "Next" at bounding box center [477, 446] width 49 height 29
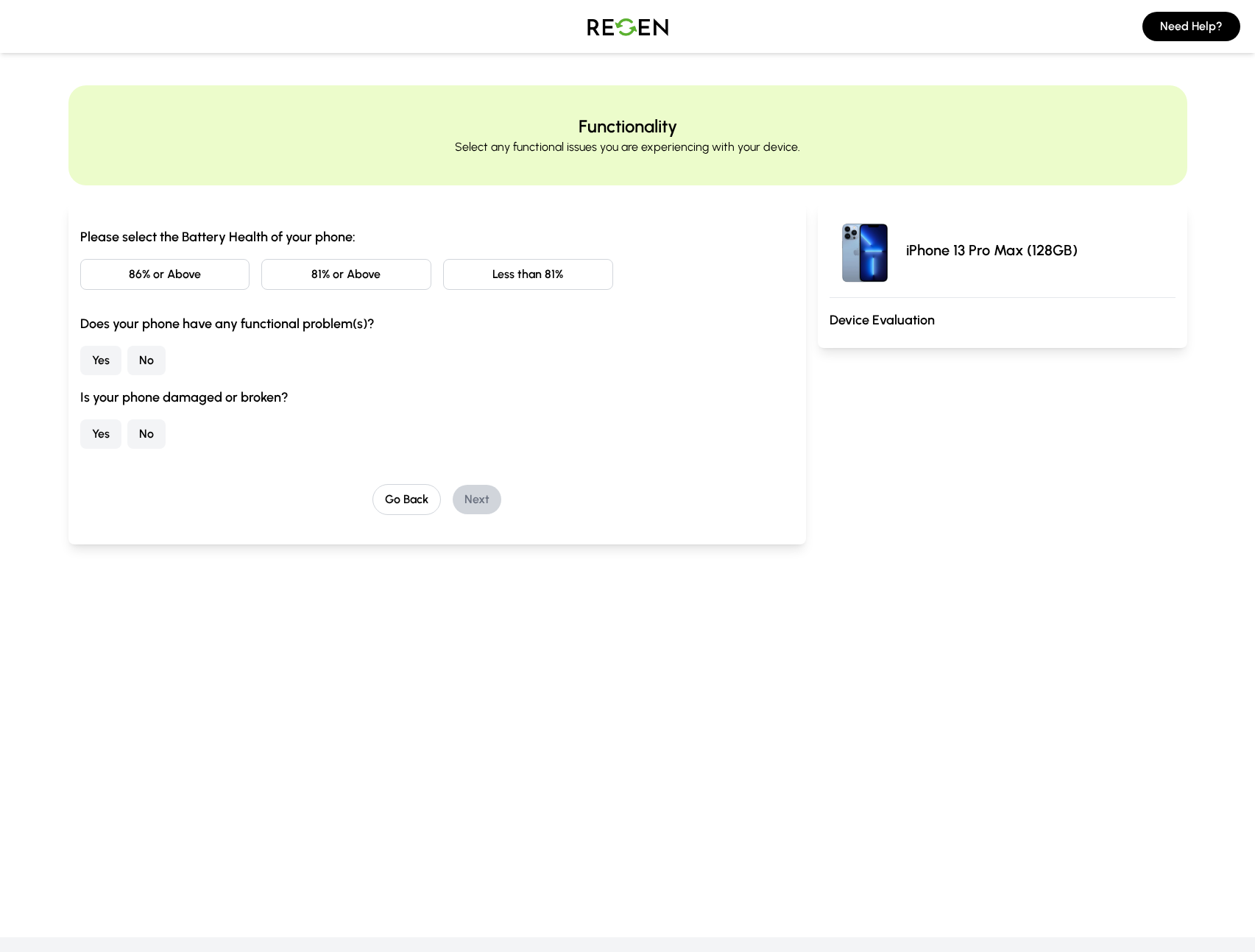
click at [387, 277] on button "81% or Above" at bounding box center [346, 275] width 170 height 31
click at [136, 367] on button "No" at bounding box center [146, 360] width 38 height 29
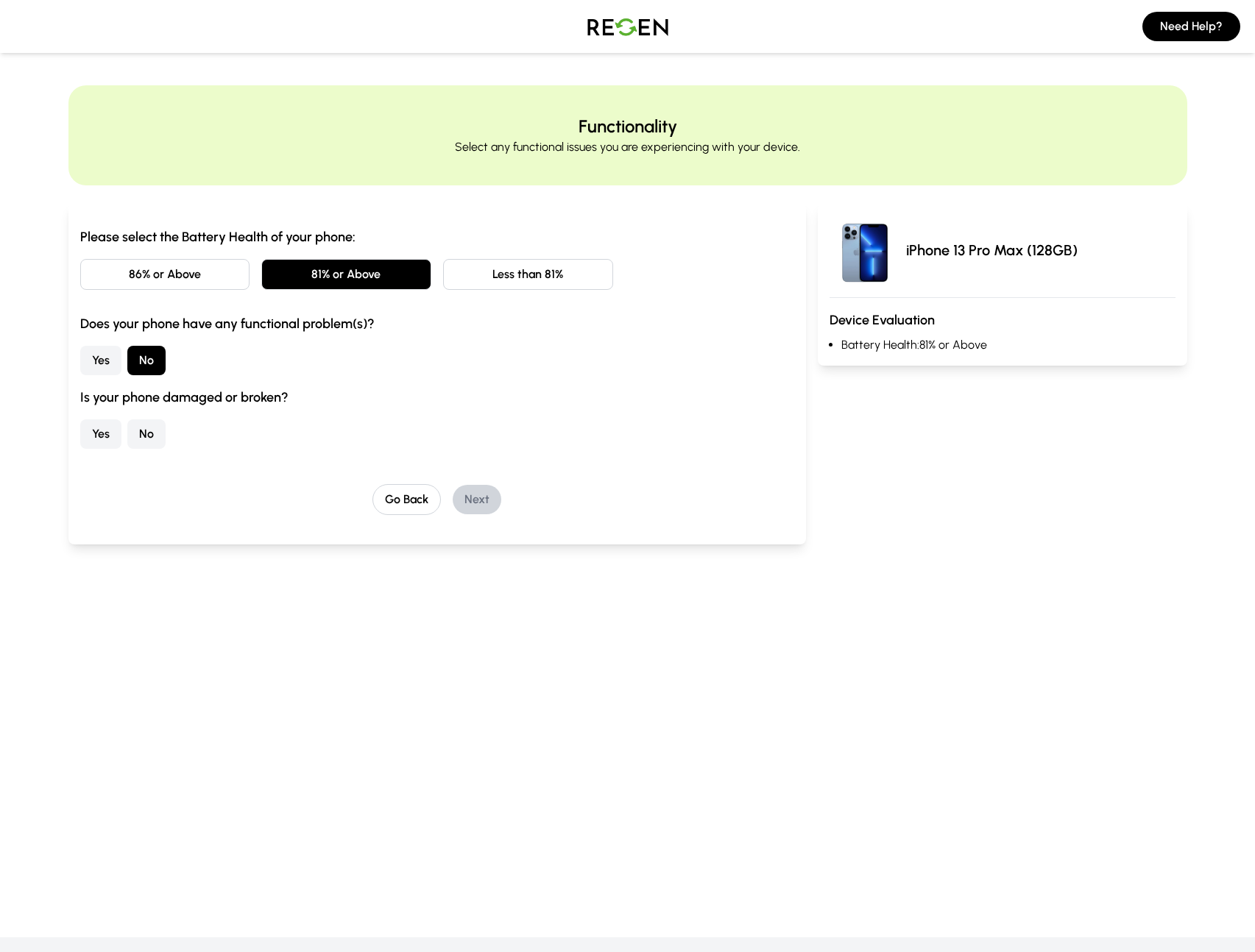
click at [139, 436] on button "No" at bounding box center [146, 434] width 38 height 29
click at [503, 497] on div "Go Back Next" at bounding box center [437, 499] width 715 height 31
click at [487, 500] on button "Next" at bounding box center [477, 499] width 49 height 29
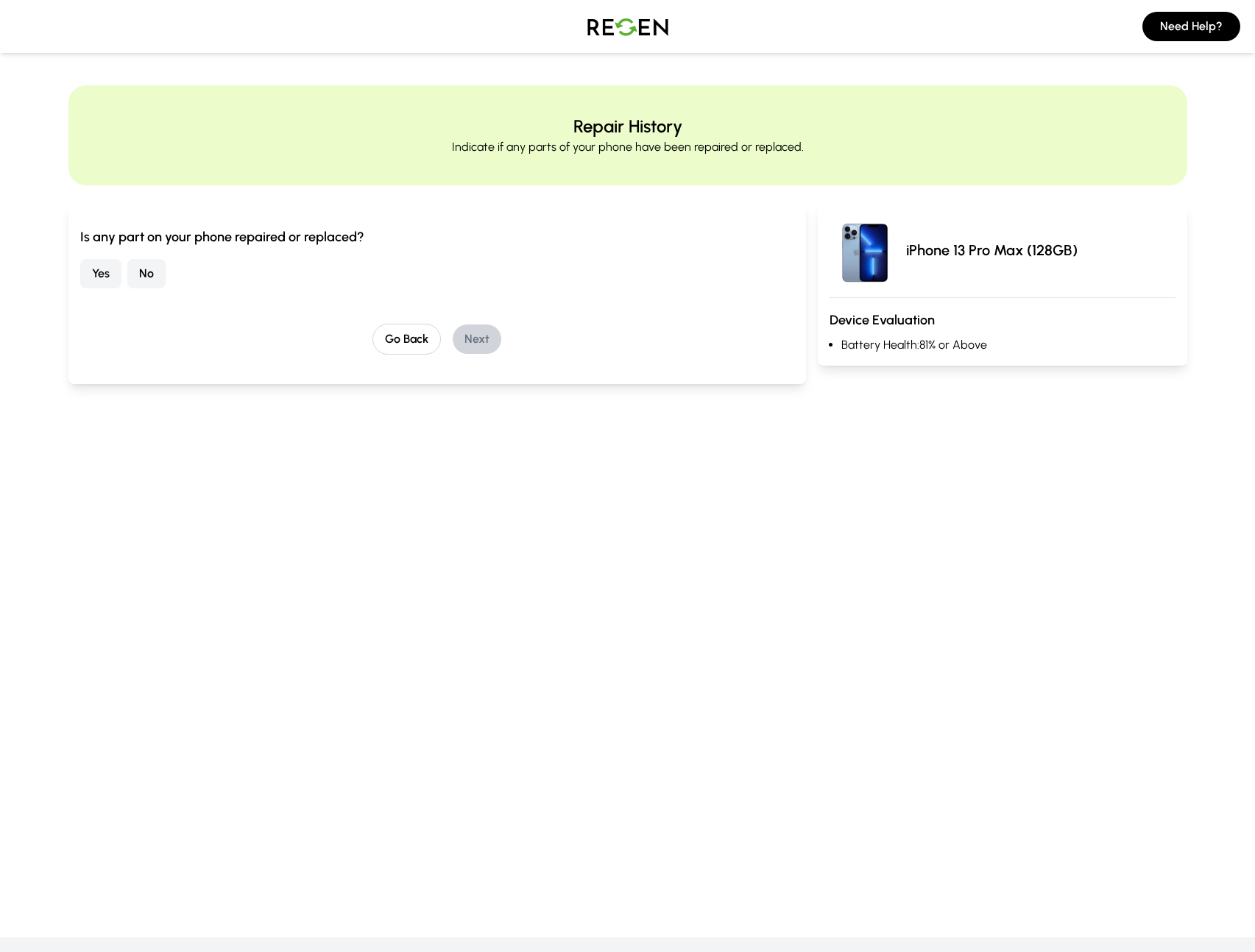
click at [155, 279] on button "No" at bounding box center [146, 274] width 38 height 29
click at [471, 329] on button "Next" at bounding box center [477, 339] width 49 height 29
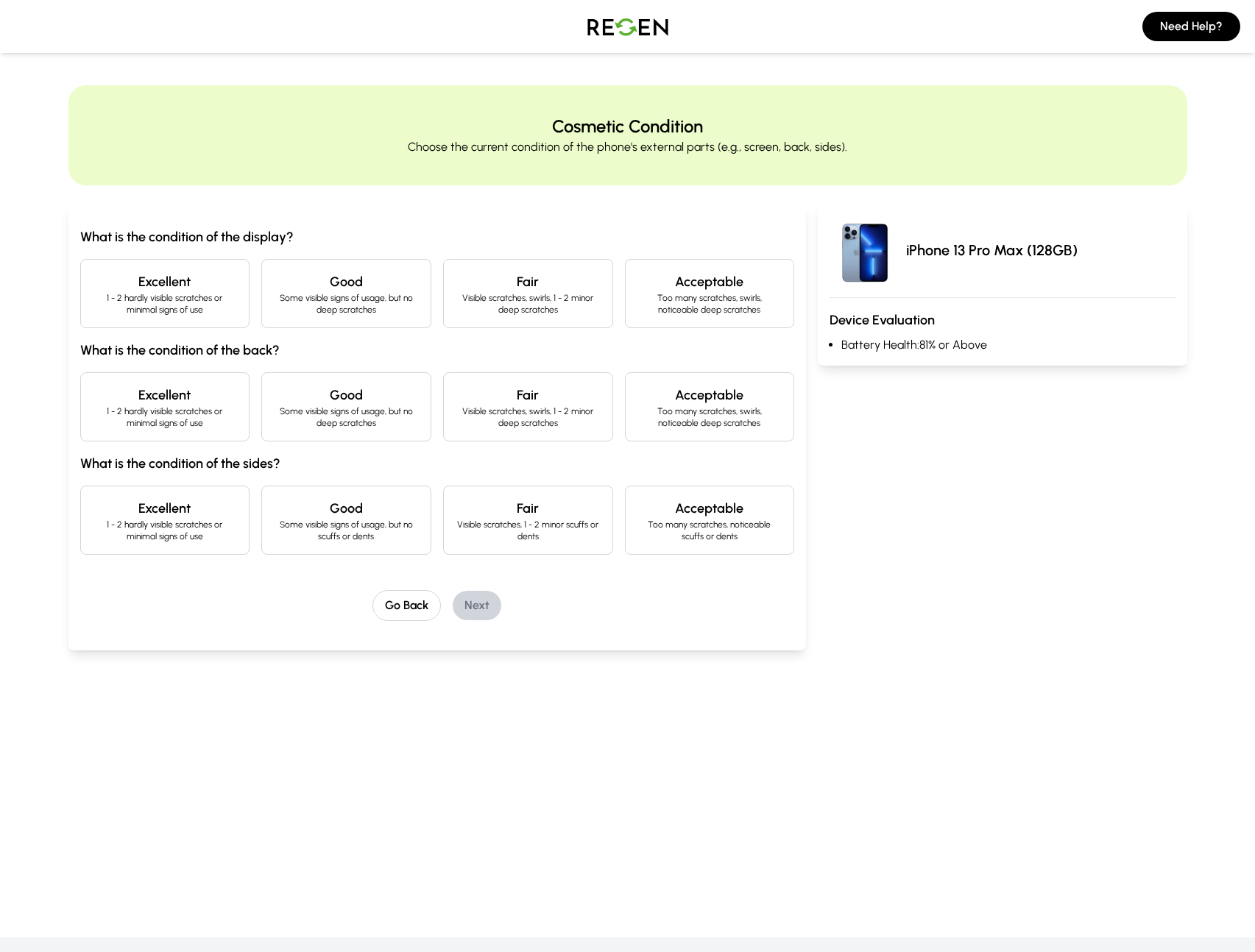
click at [172, 280] on h4 "Excellent" at bounding box center [165, 282] width 145 height 21
click at [150, 371] on div "What is the condition of the display? Excellent 1 - 2 hardly visible scratches …" at bounding box center [437, 390] width 715 height 328
click at [155, 394] on h4 "Excellent" at bounding box center [165, 395] width 145 height 21
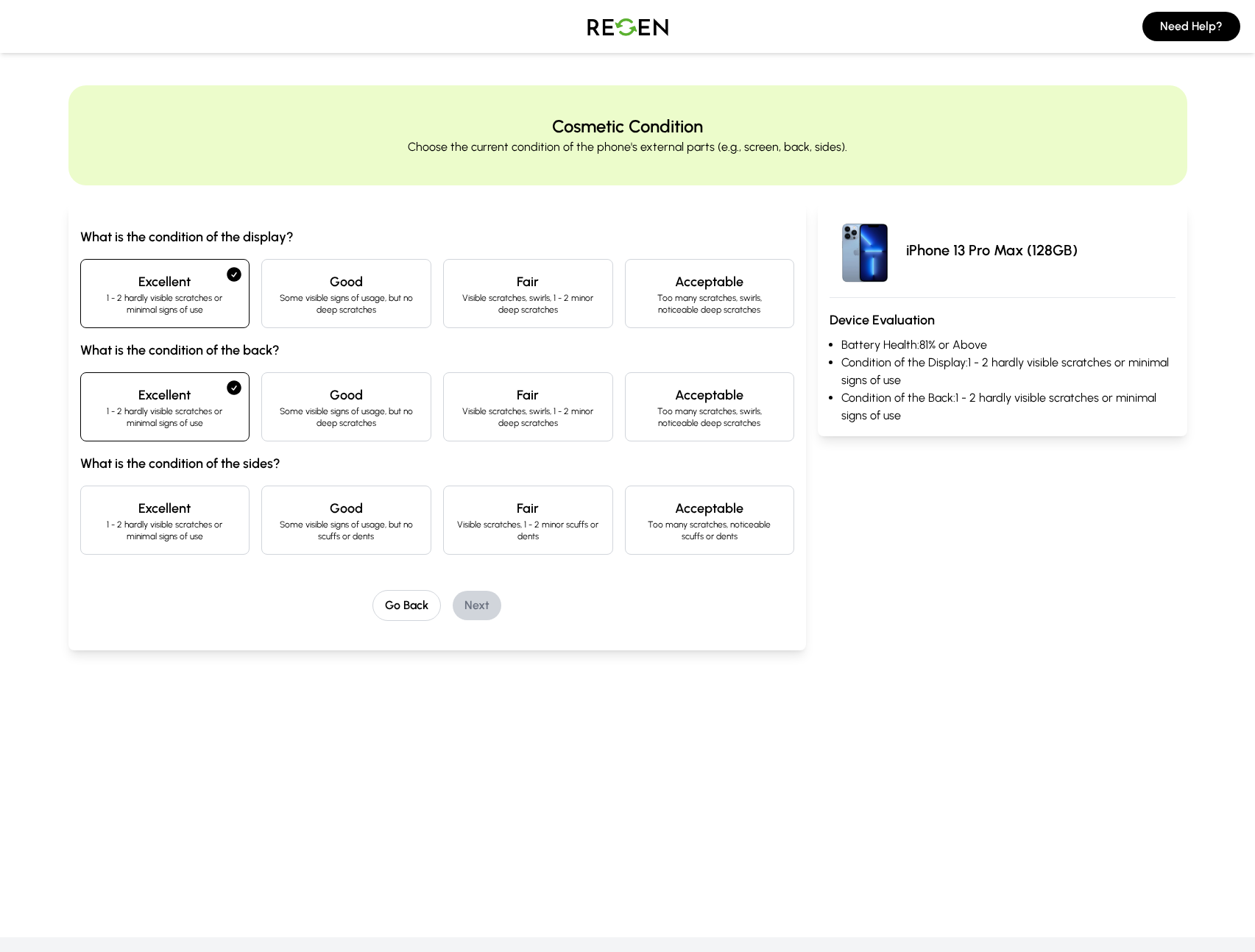
click at [176, 514] on h4 "Excellent" at bounding box center [165, 508] width 145 height 21
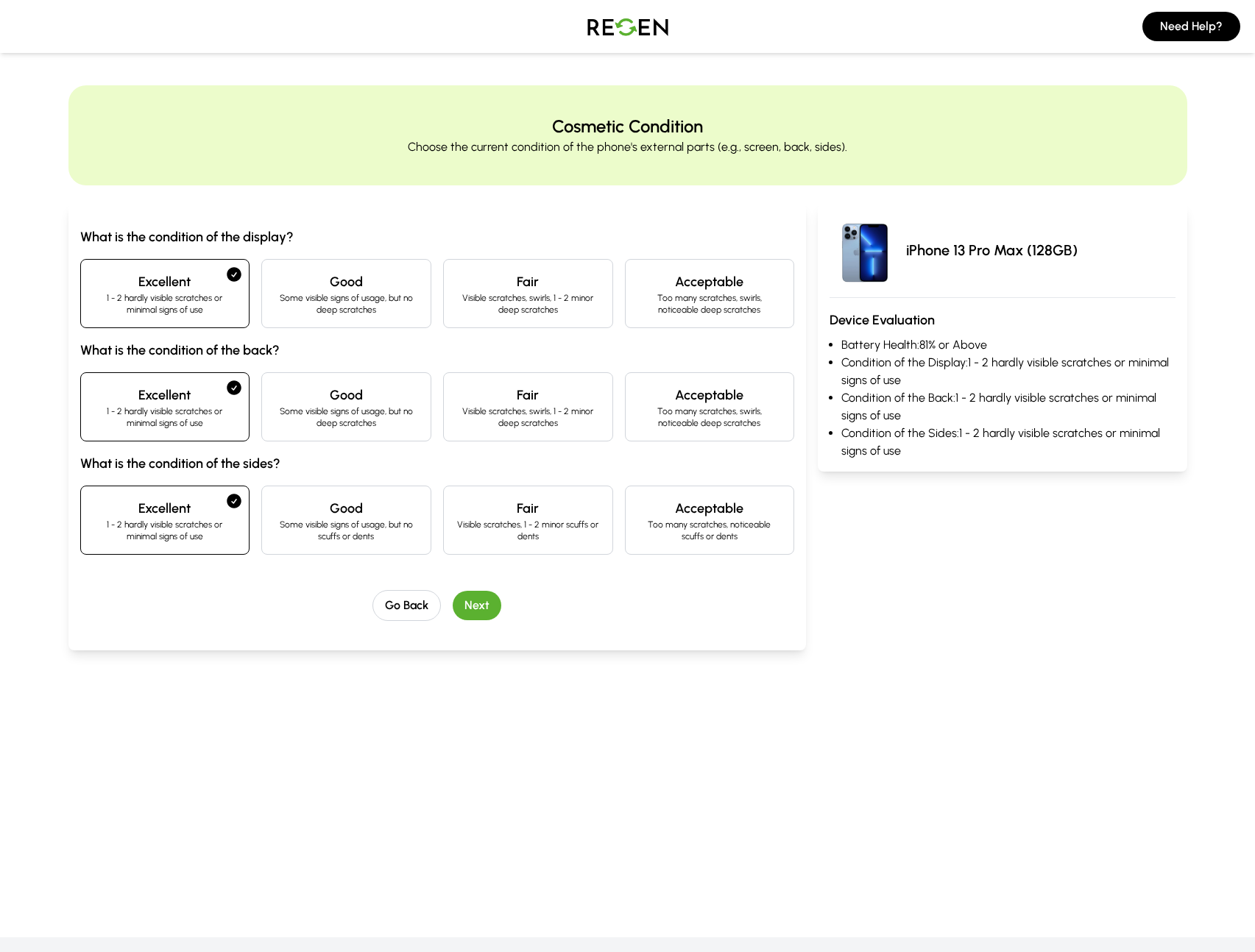
click at [469, 602] on button "Next" at bounding box center [477, 606] width 49 height 29
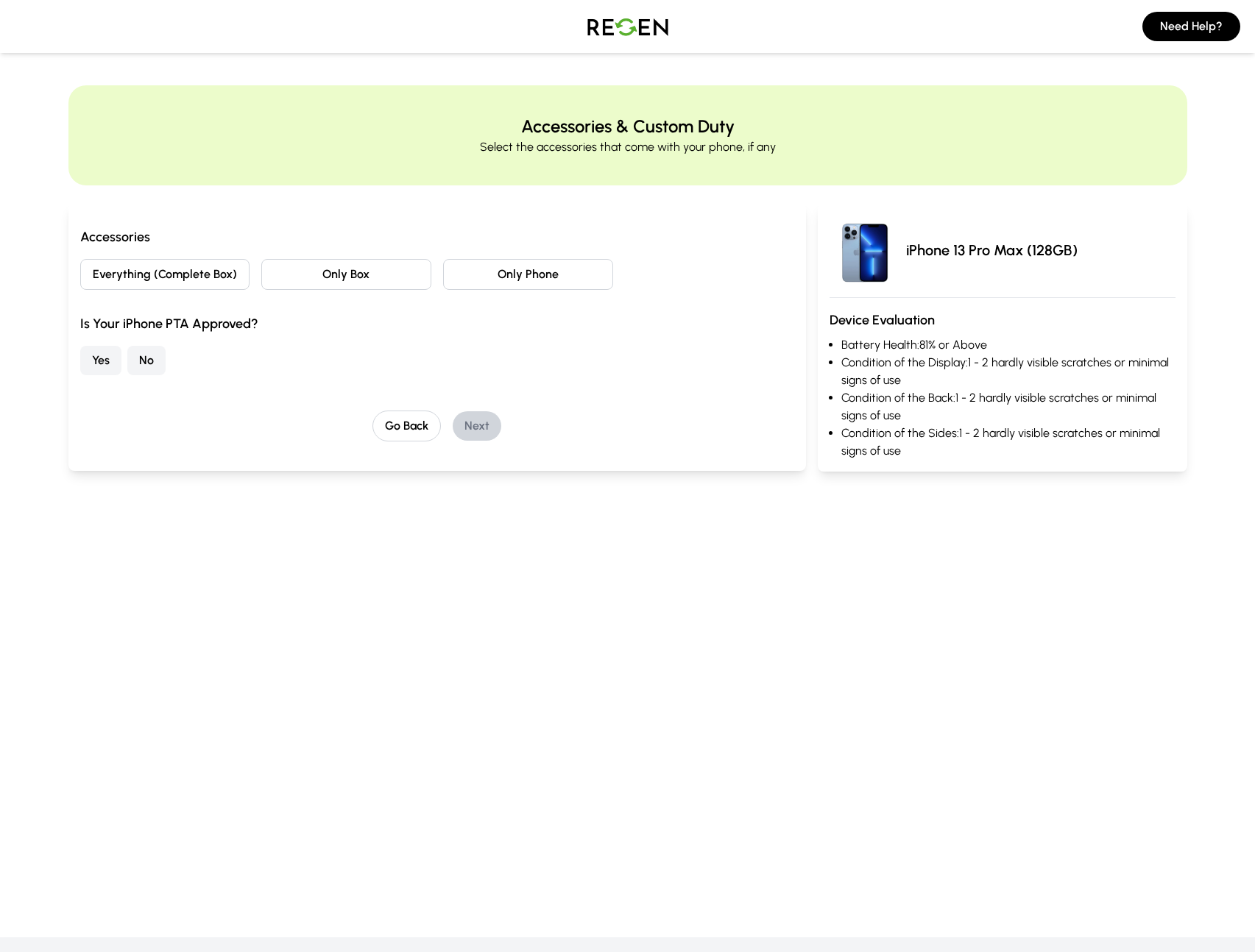
click at [136, 367] on button "No" at bounding box center [146, 360] width 38 height 29
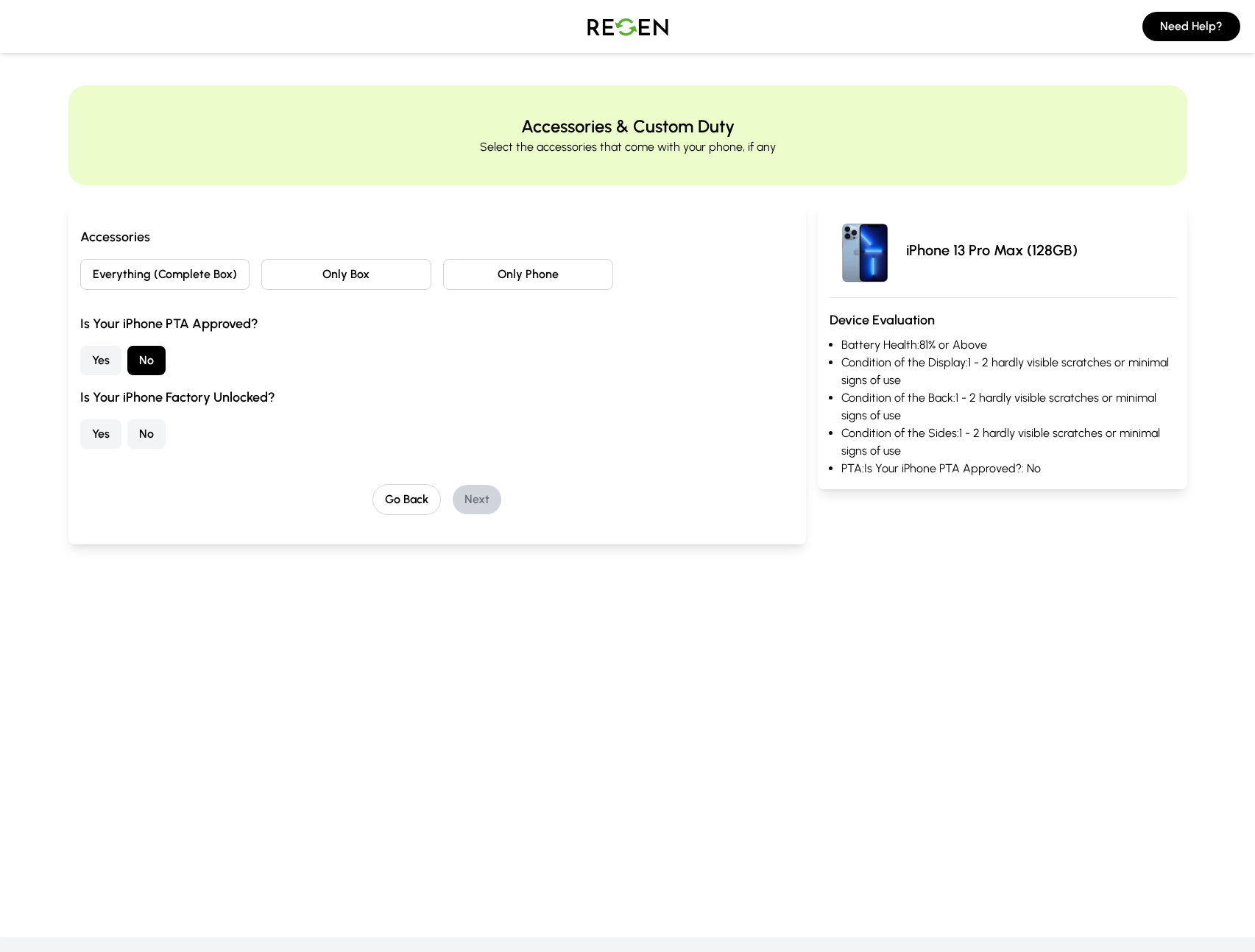
click at [159, 279] on button "Everything (Complete Box)" at bounding box center [165, 275] width 170 height 31
click at [378, 266] on button "Only Box" at bounding box center [346, 275] width 170 height 31
click at [480, 299] on div "Accessories Everything (Complete Box) Only Box Only Phone Is Your iPhone PTA Ap…" at bounding box center [437, 337] width 715 height 222
click at [492, 276] on button "Only Phone" at bounding box center [528, 275] width 170 height 31
click at [387, 256] on div "Accessories Everything (Complete Box) Only Box Only Phone Is Your iPhone PTA Ap…" at bounding box center [437, 337] width 715 height 222
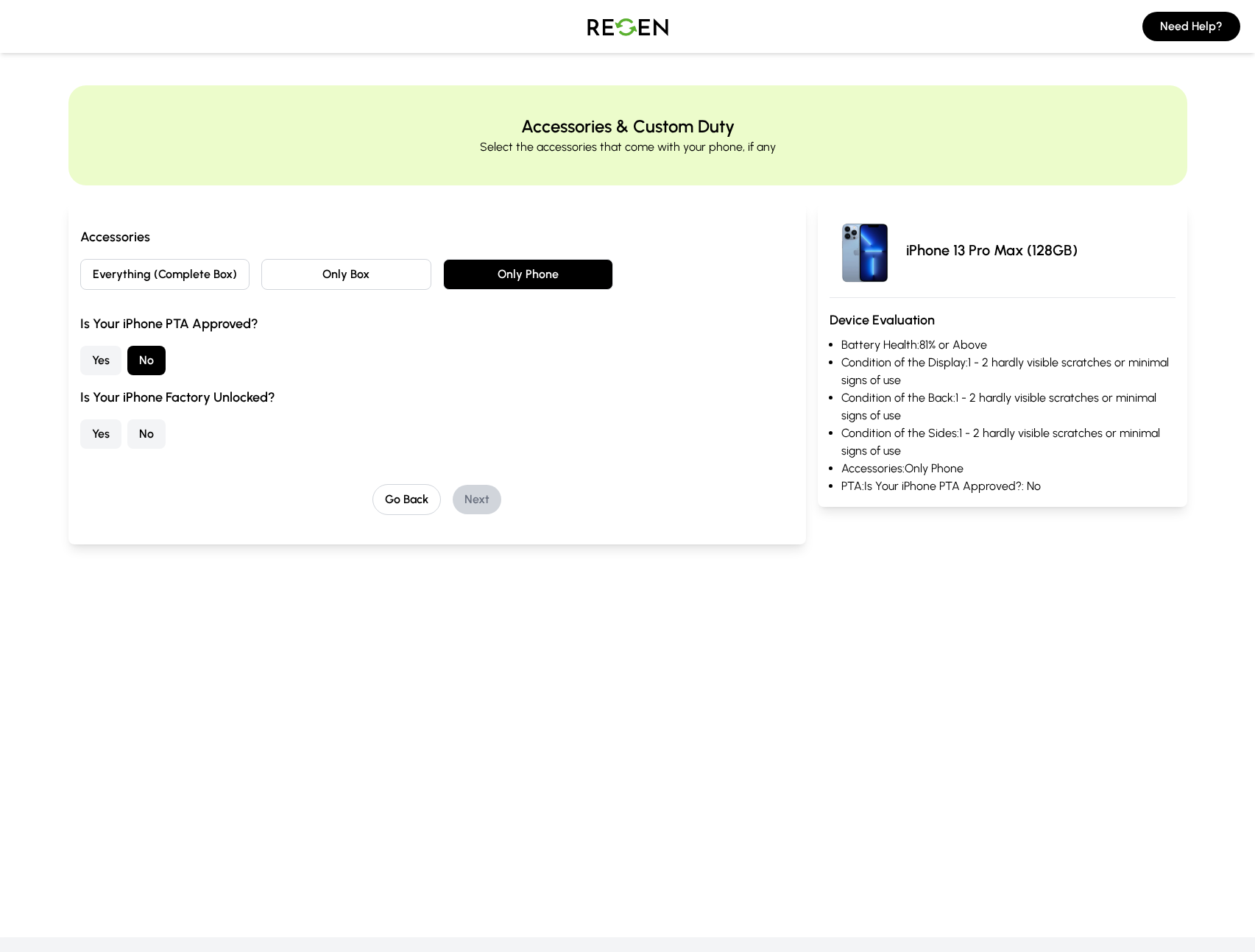
click at [390, 248] on div "Accessories Everything (Complete Box) Only Box Only Phone Is Your iPhone PTA Ap…" at bounding box center [437, 337] width 715 height 222
drag, startPoint x: 373, startPoint y: 253, endPoint x: 360, endPoint y: 282, distance: 31.8
click at [360, 282] on div "Accessories Everything (Complete Box) Only Box Only Phone Is Your iPhone PTA Ap…" at bounding box center [437, 337] width 715 height 222
click at [360, 273] on button "Only Box" at bounding box center [346, 275] width 170 height 31
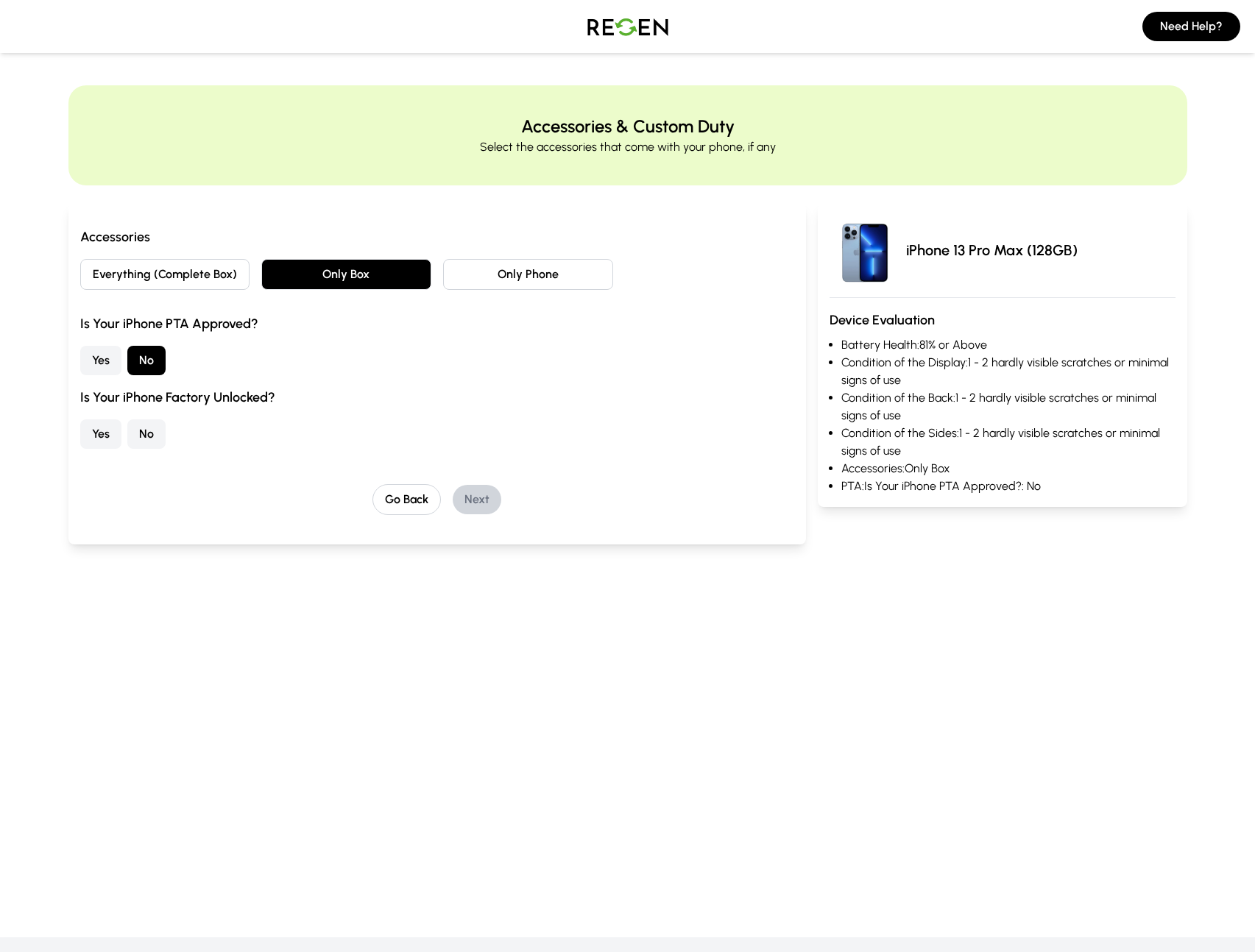
click at [209, 281] on button "Everything (Complete Box)" at bounding box center [165, 275] width 170 height 31
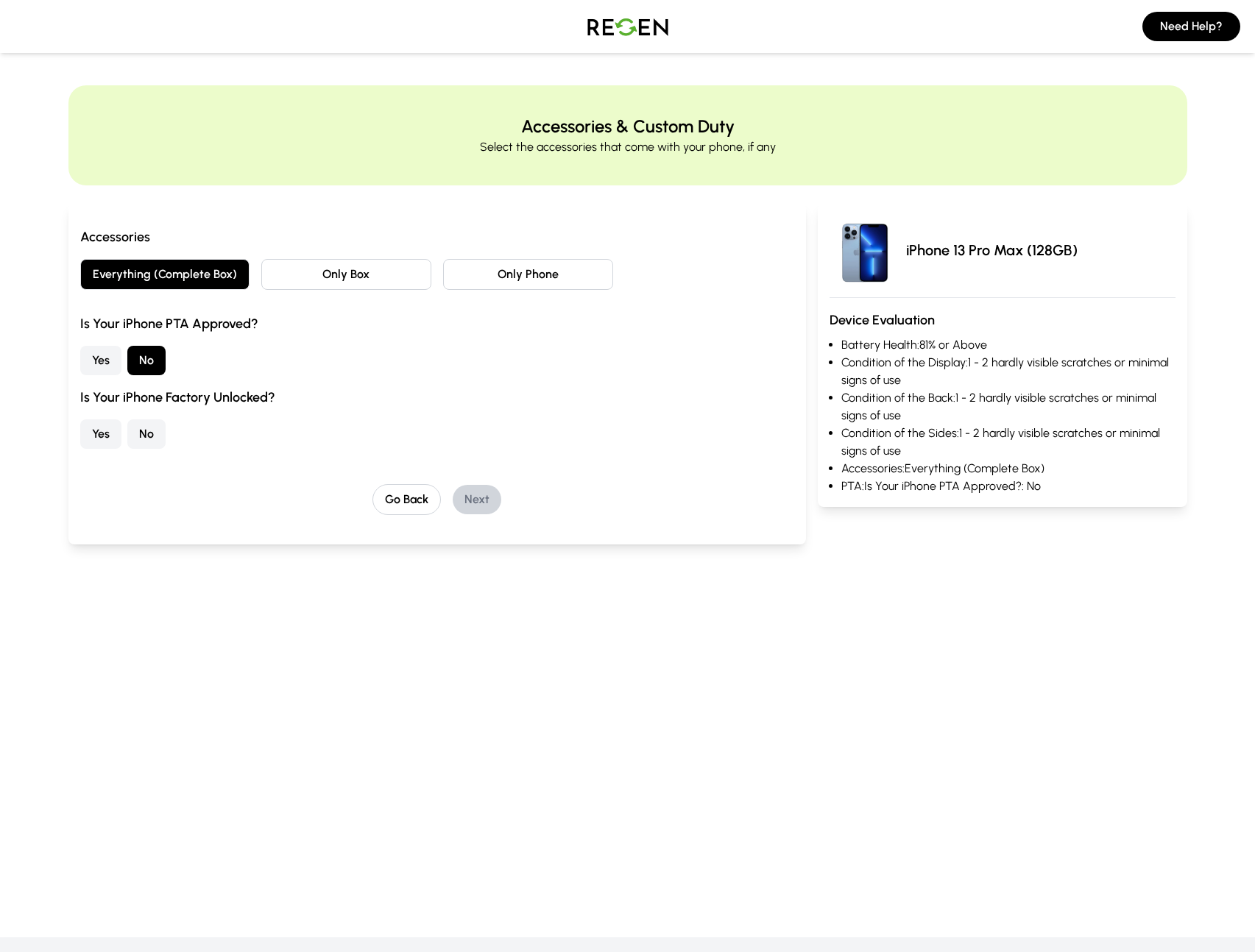
click at [329, 284] on button "Only Box" at bounding box center [346, 275] width 170 height 31
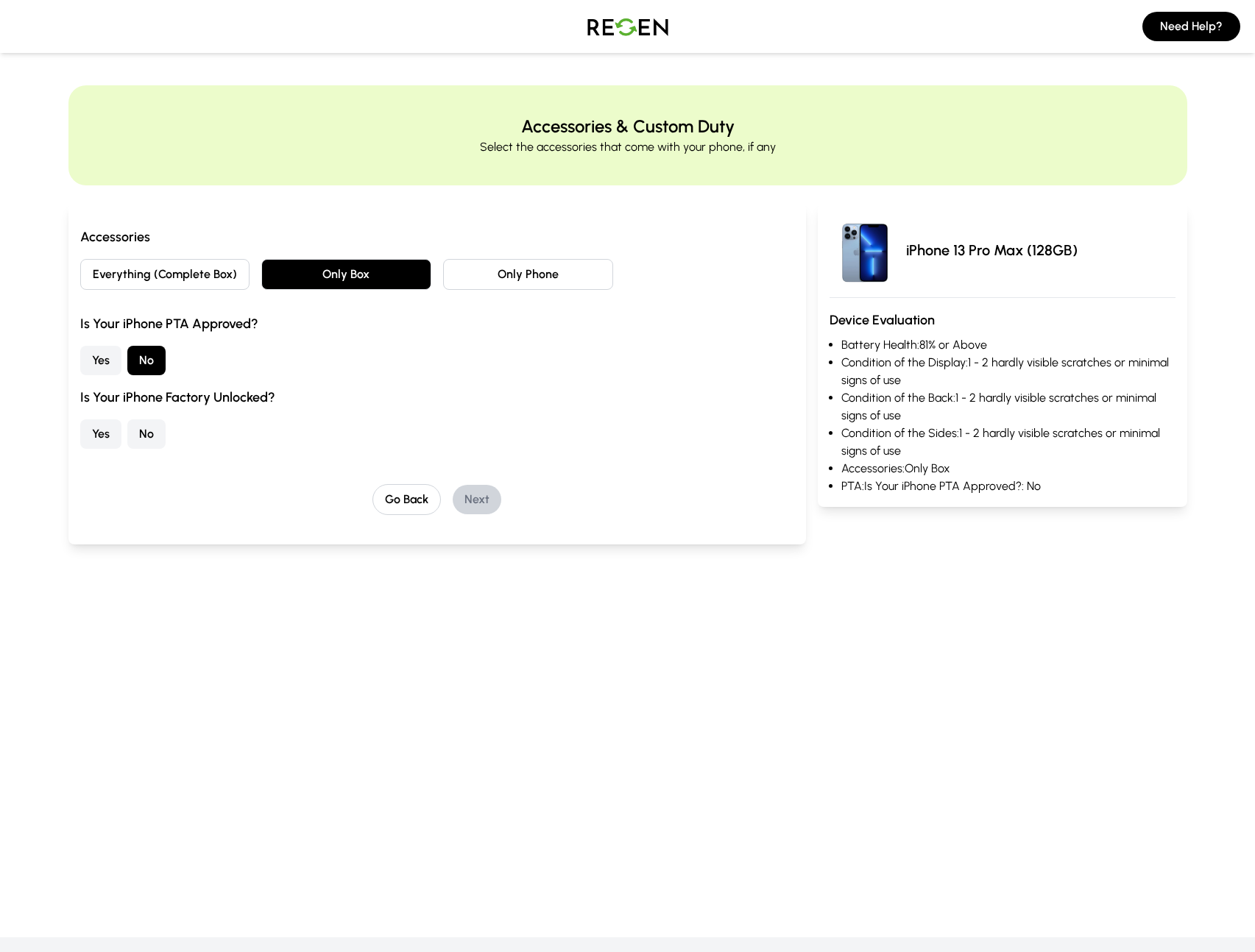
click at [102, 436] on button "Yes" at bounding box center [101, 434] width 42 height 29
click at [484, 486] on button "Next" at bounding box center [477, 499] width 49 height 29
